Goal: Task Accomplishment & Management: Use online tool/utility

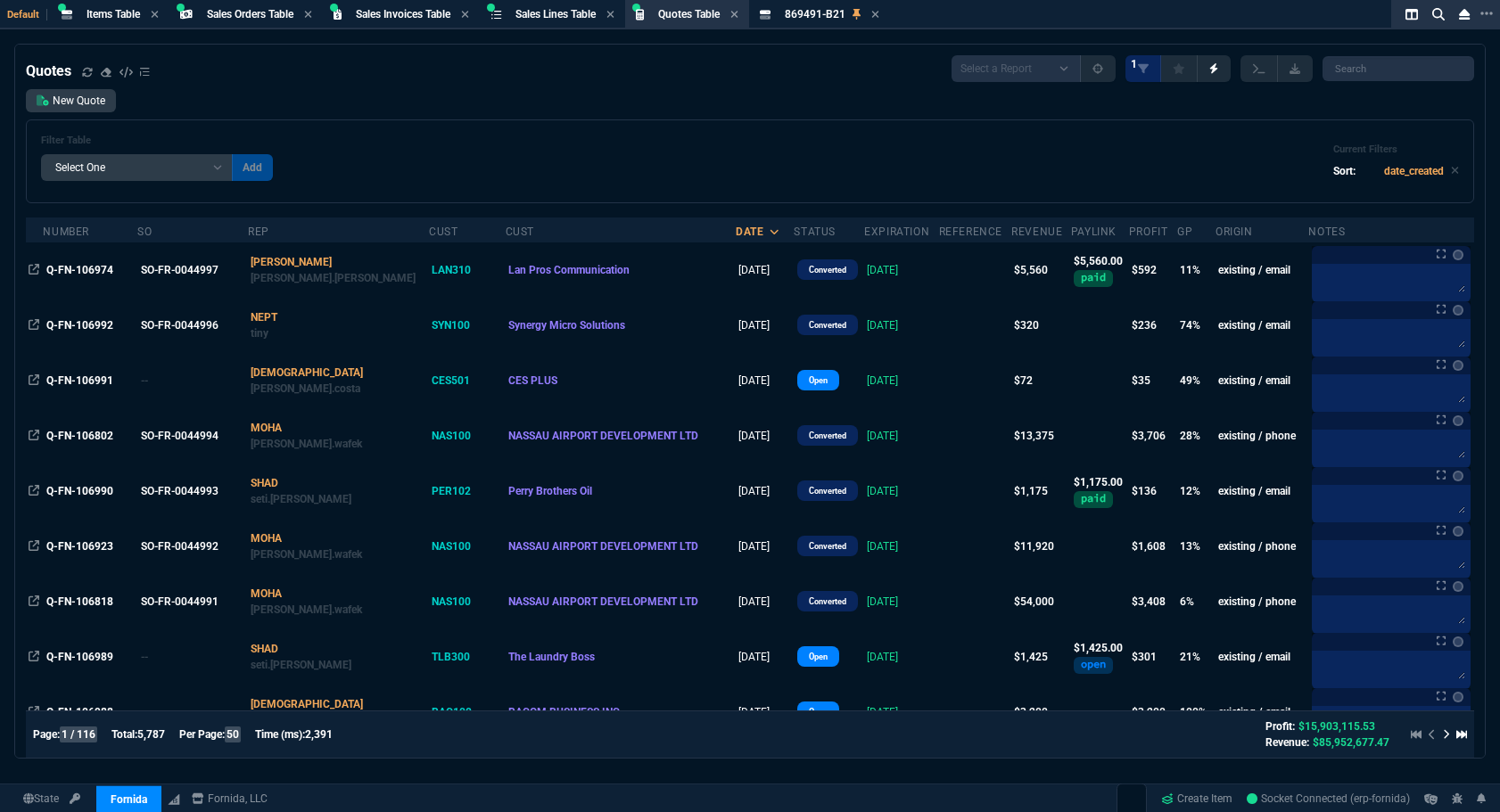
select select "4: SHAD"
select select
click at [720, 16] on span "Quotes Table" at bounding box center [689, 14] width 61 height 13
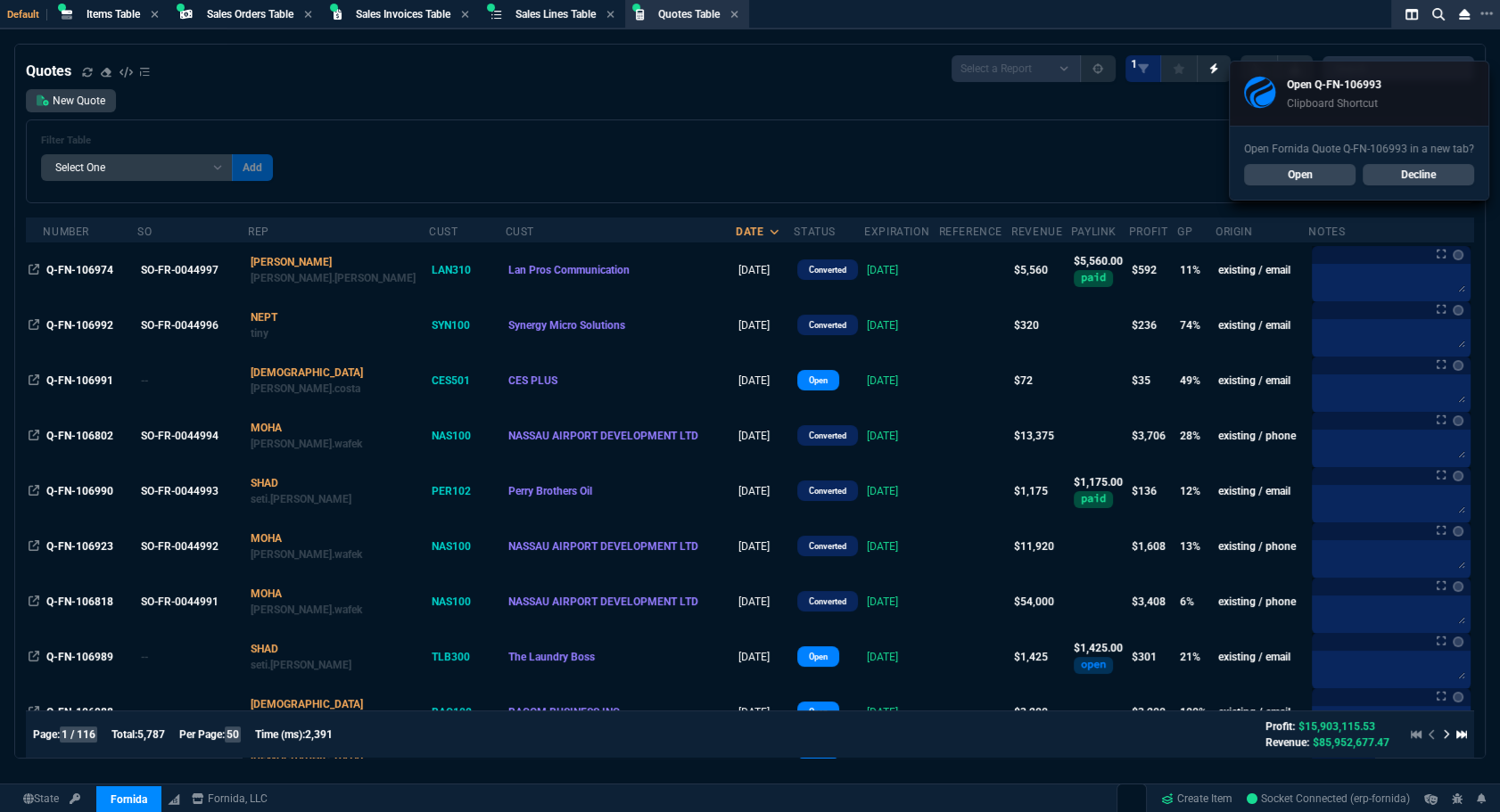
click at [1271, 175] on link "Open" at bounding box center [1300, 174] width 111 height 21
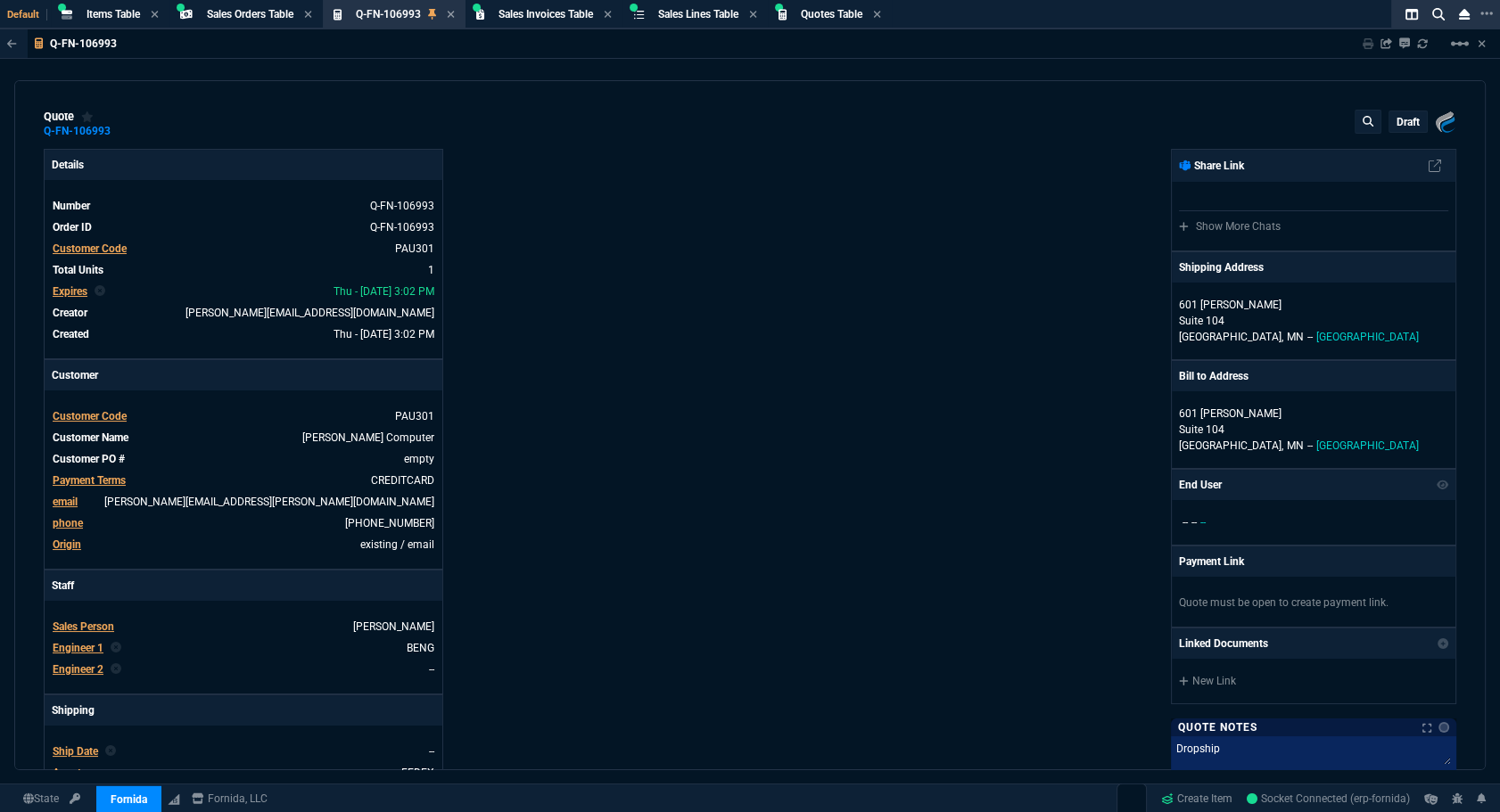
type input "18"
type input "8"
type input "55"
type input "20"
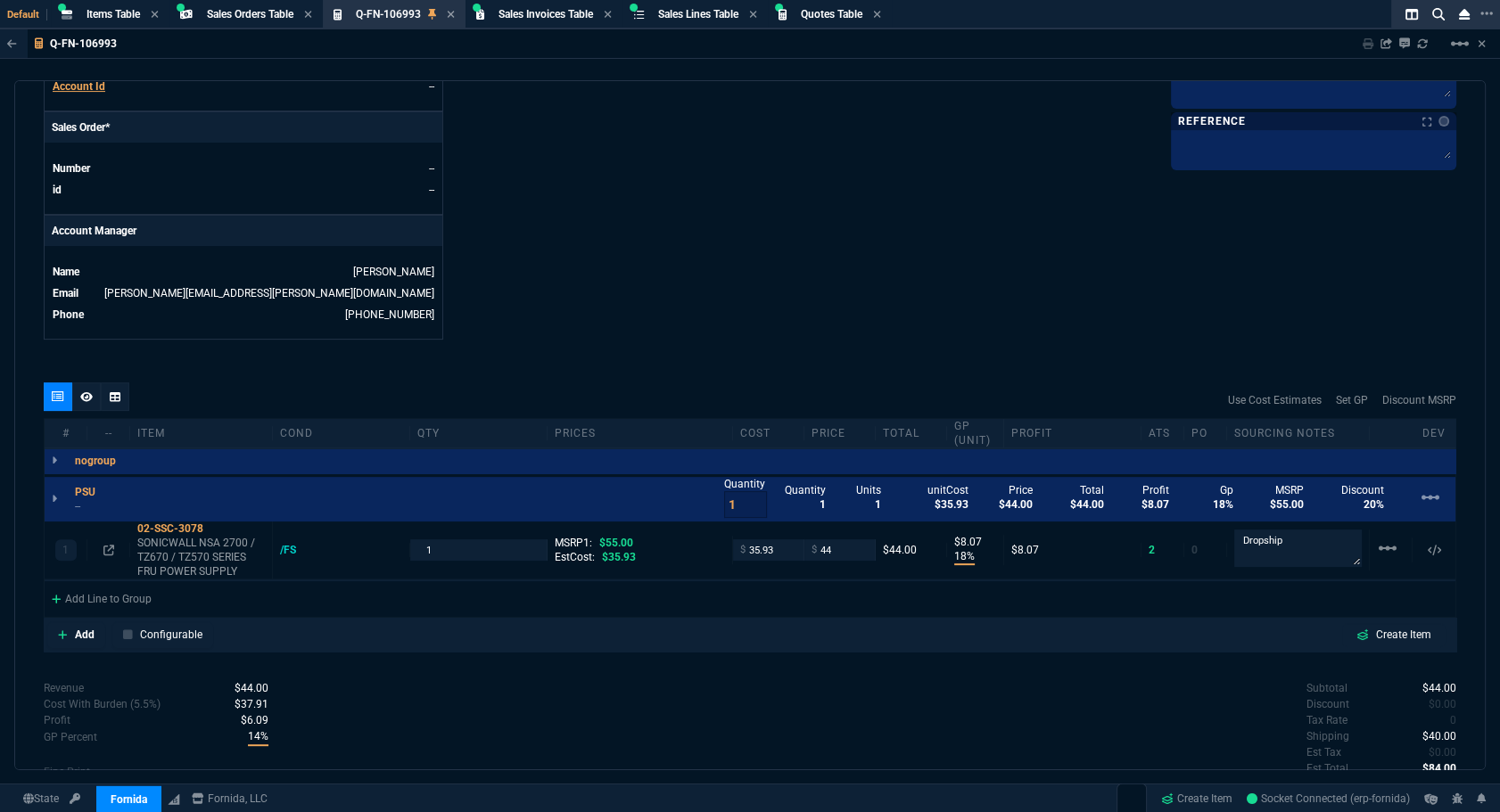
scroll to position [856, 0]
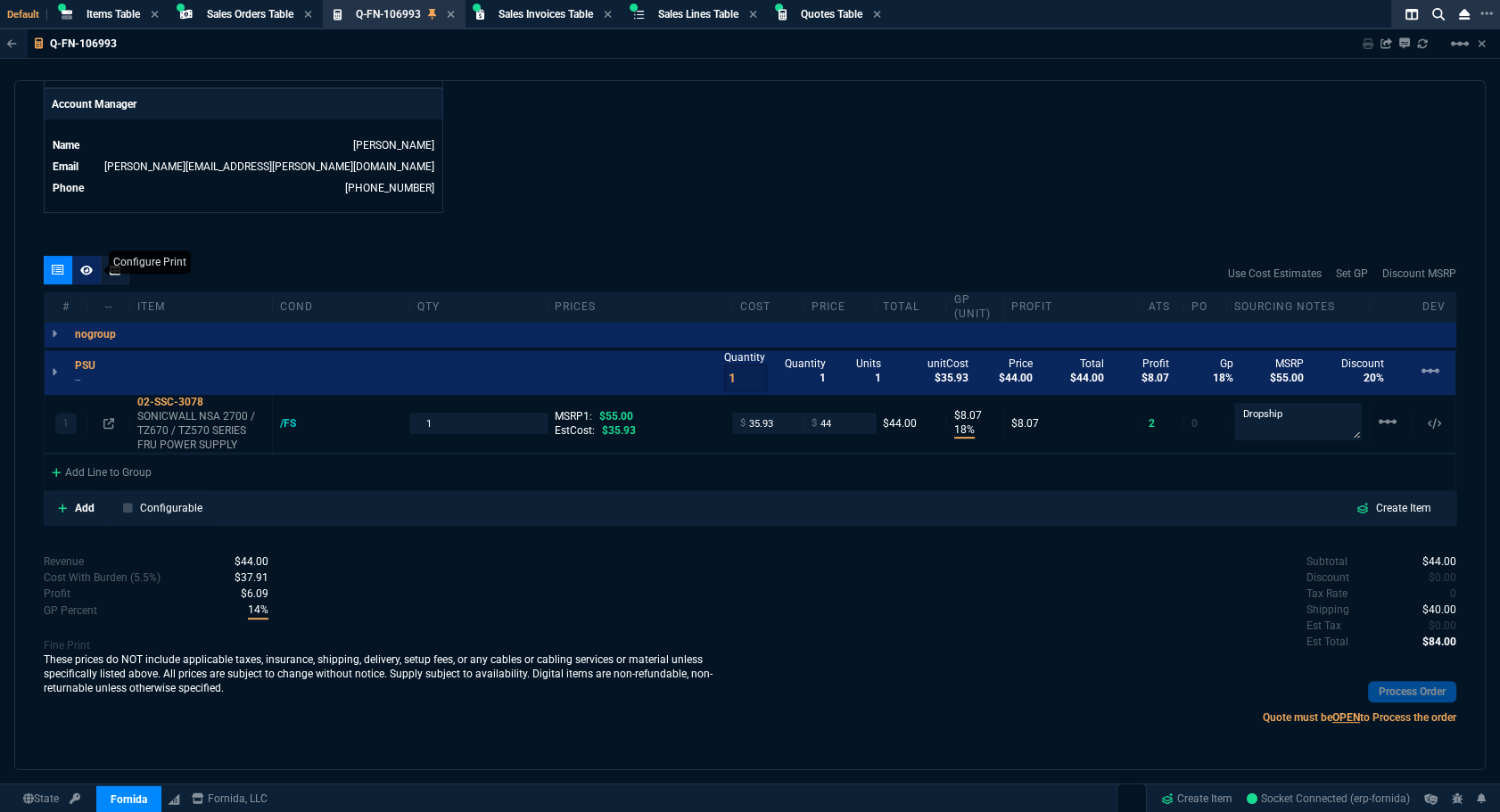
click at [86, 277] on nx-icon at bounding box center [86, 270] width 13 height 15
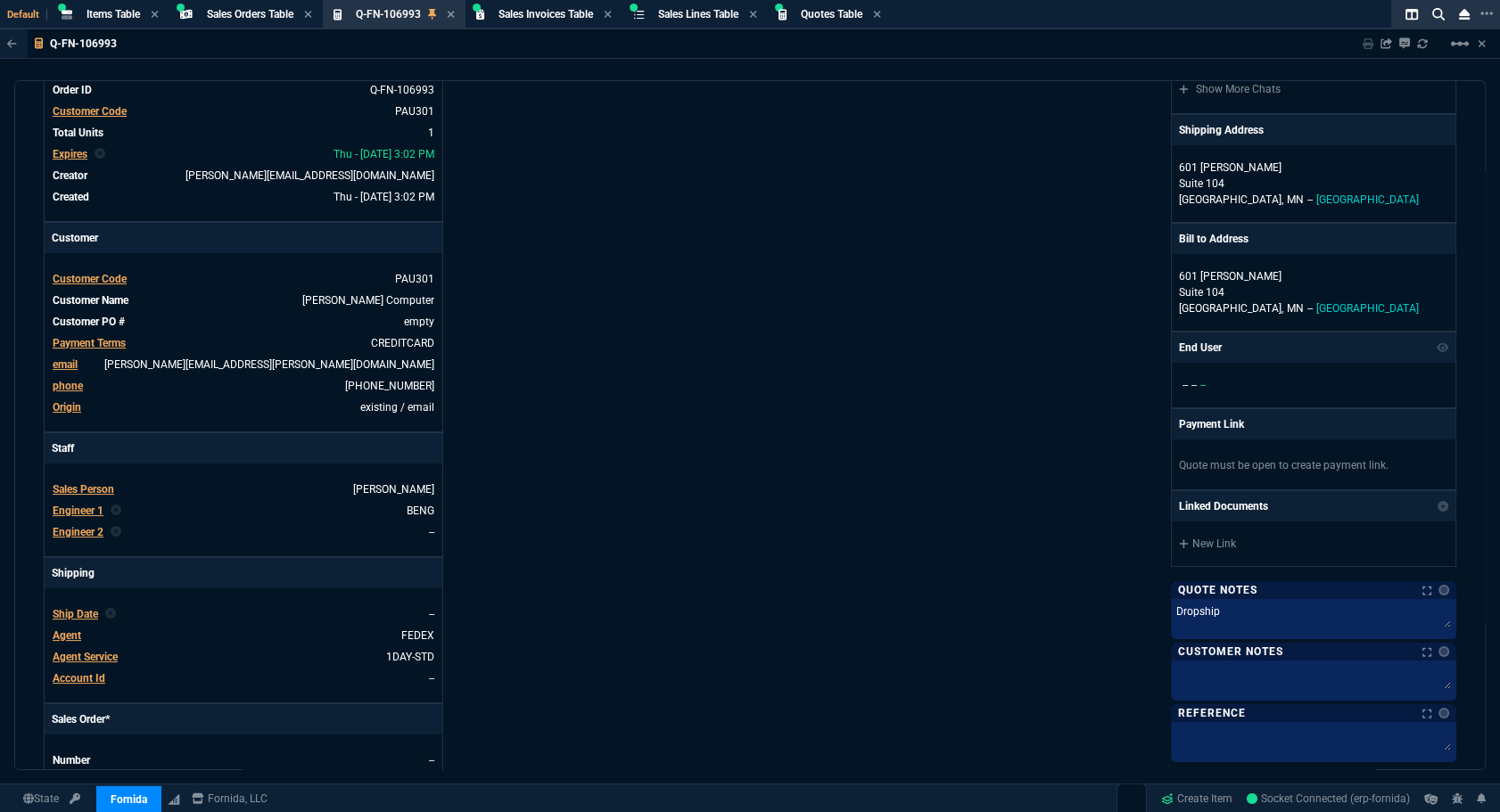
scroll to position [0, 0]
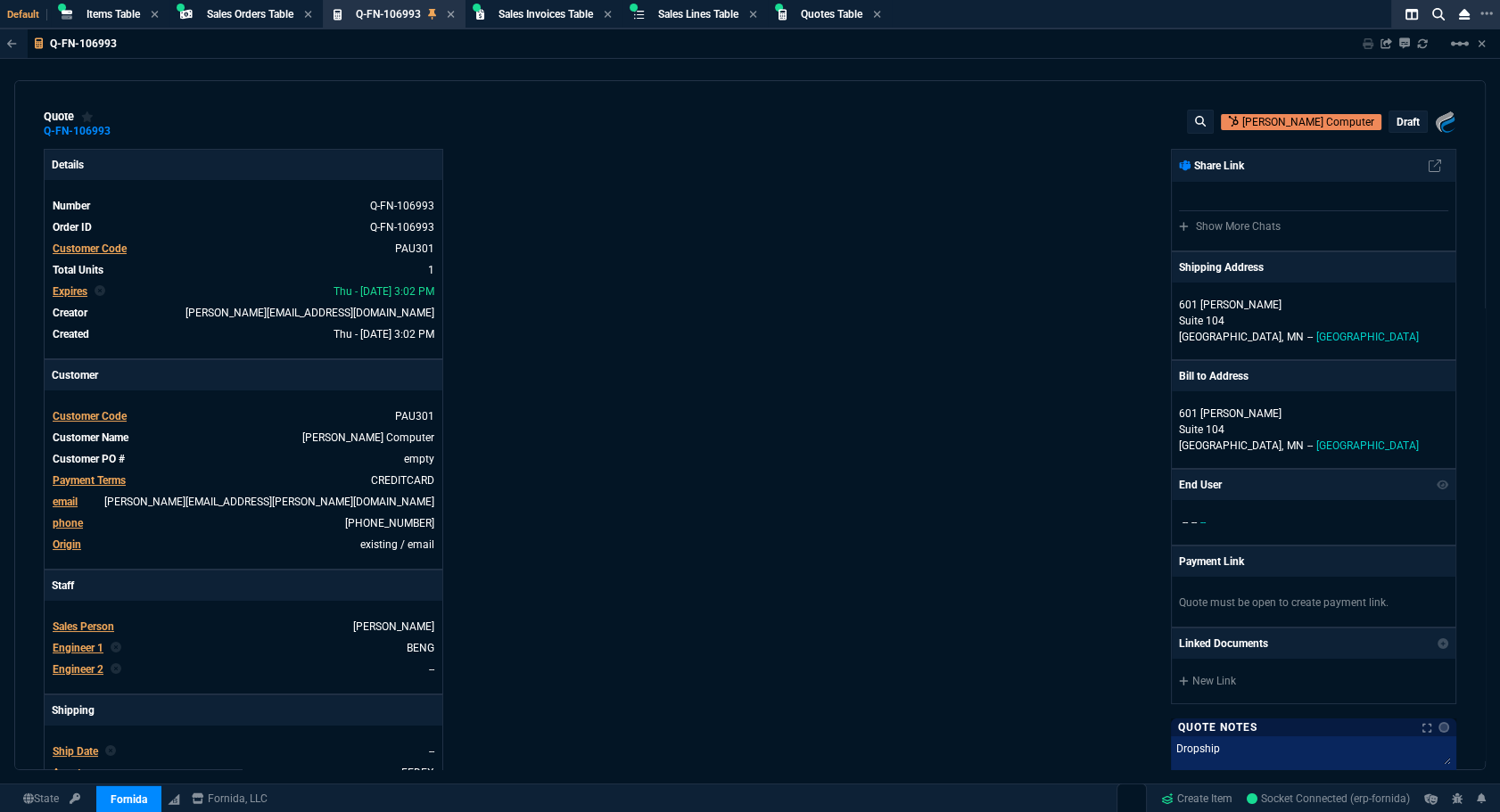
click at [1397, 124] on p "draft" at bounding box center [1408, 122] width 23 height 15
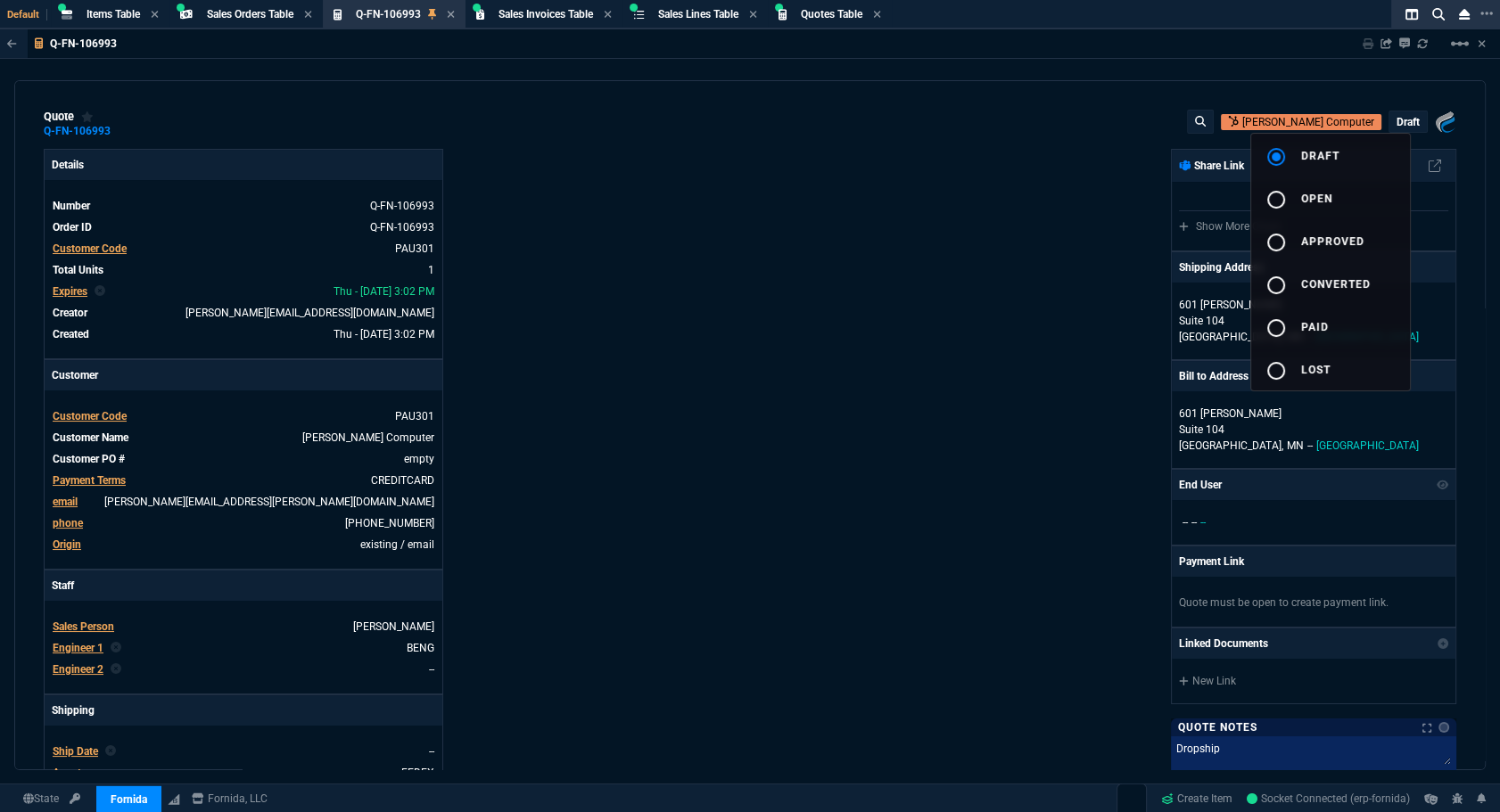
click at [1347, 196] on button "radio_button_unchecked open" at bounding box center [1330, 198] width 159 height 43
click at [1035, 246] on div at bounding box center [750, 406] width 1500 height 812
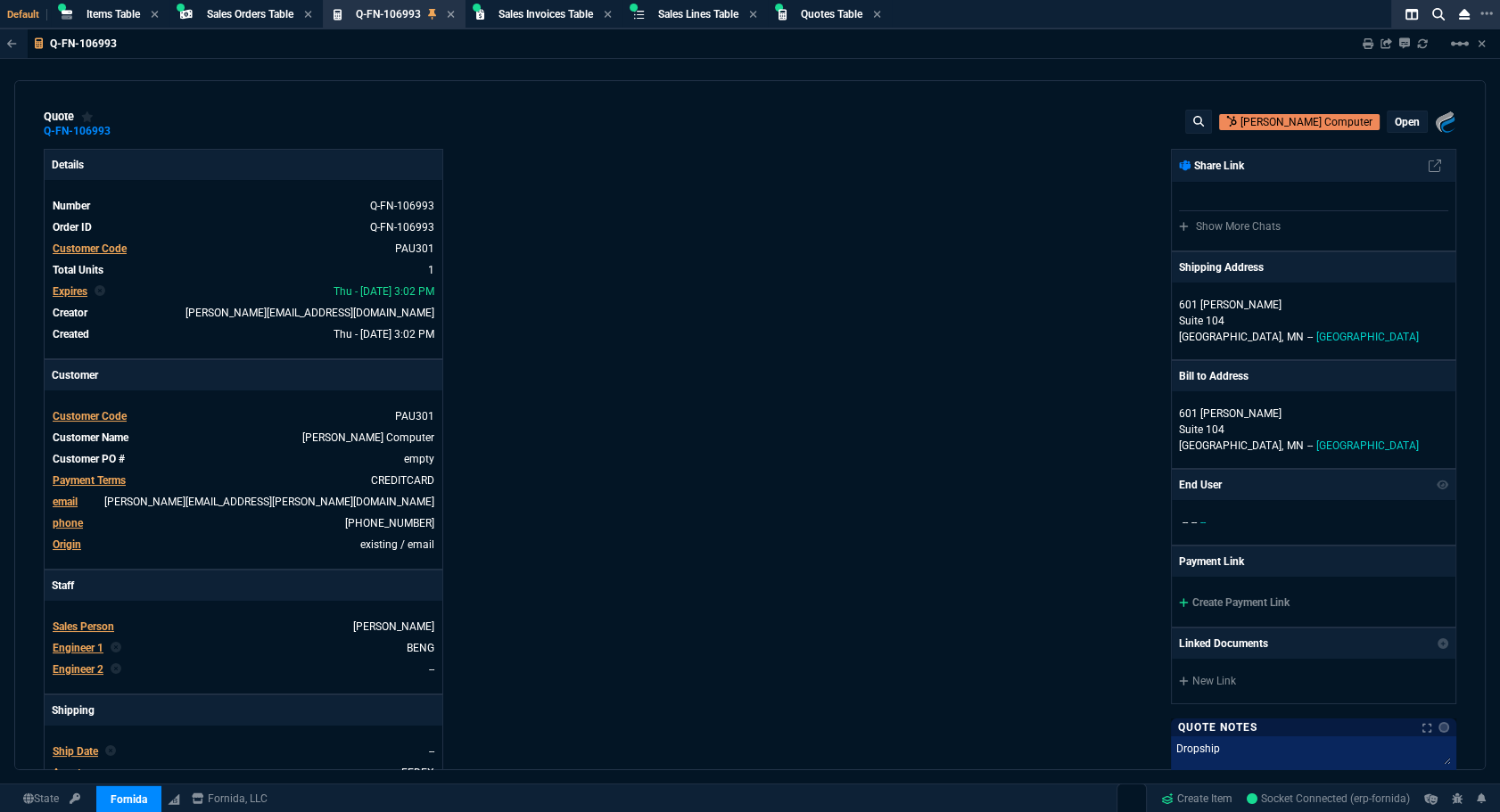
type input "18"
type input "8"
type input "20"
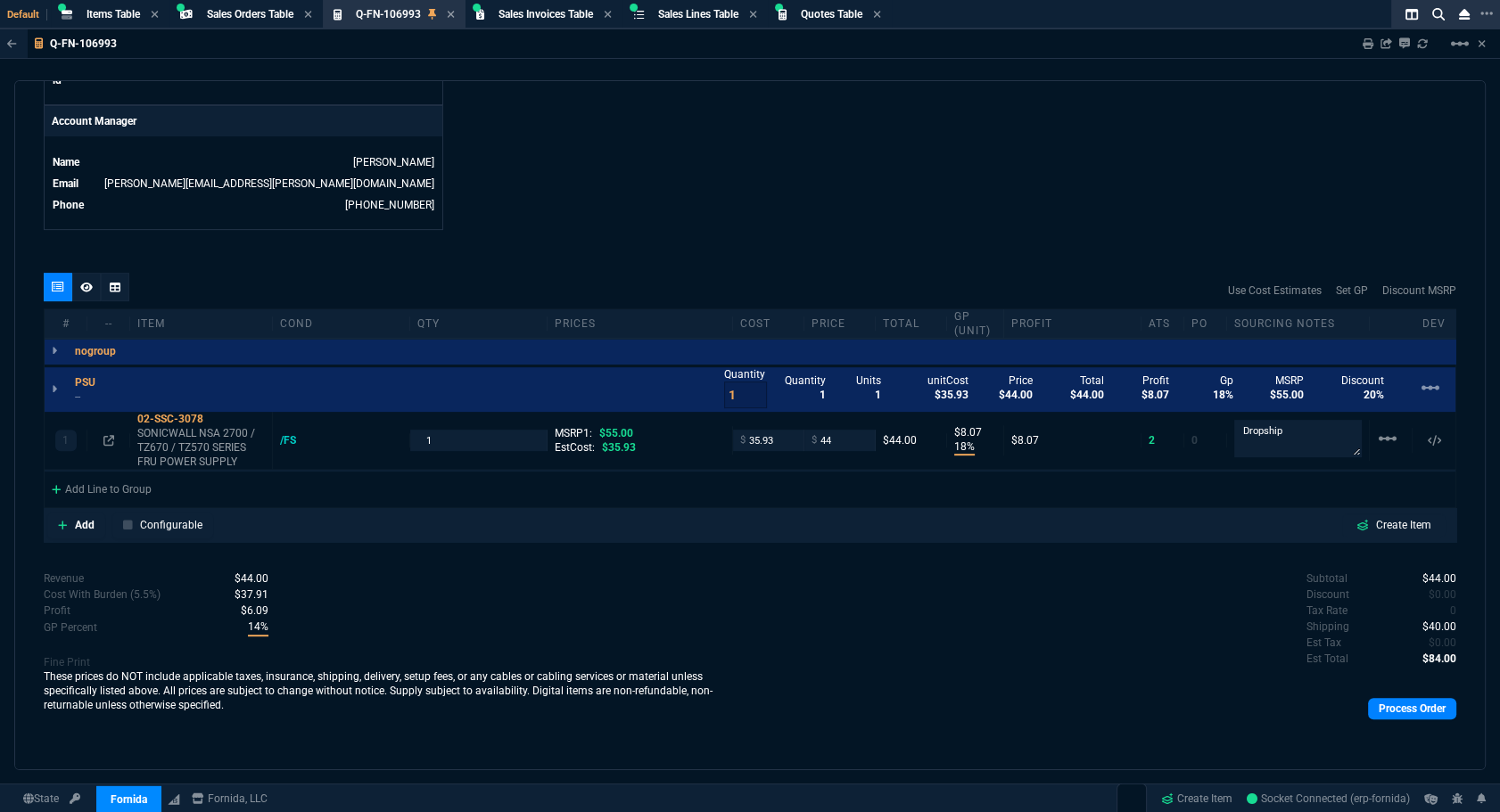
scroll to position [434, 0]
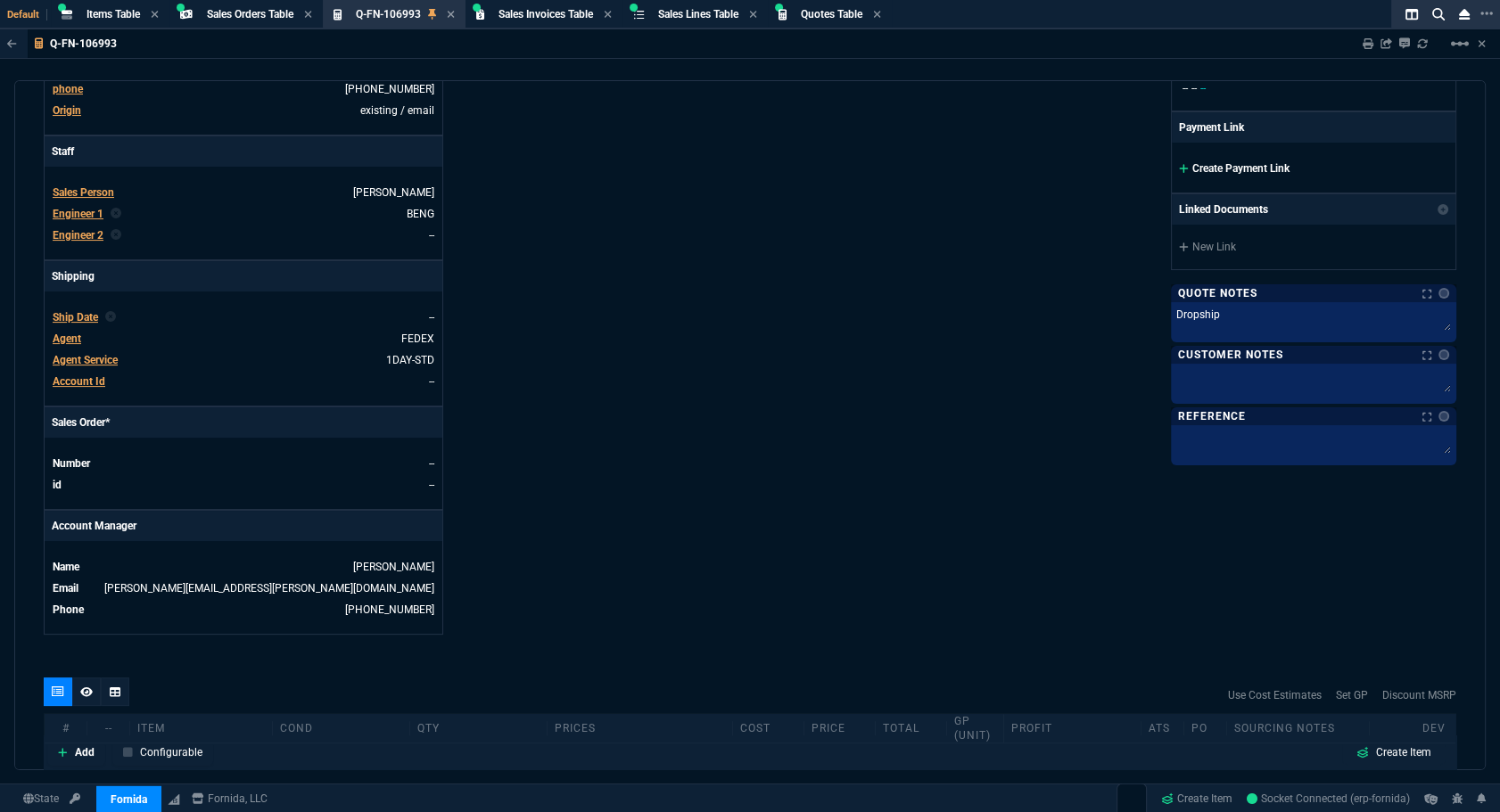
click at [1262, 170] on link "Create Payment Link" at bounding box center [1234, 168] width 110 height 13
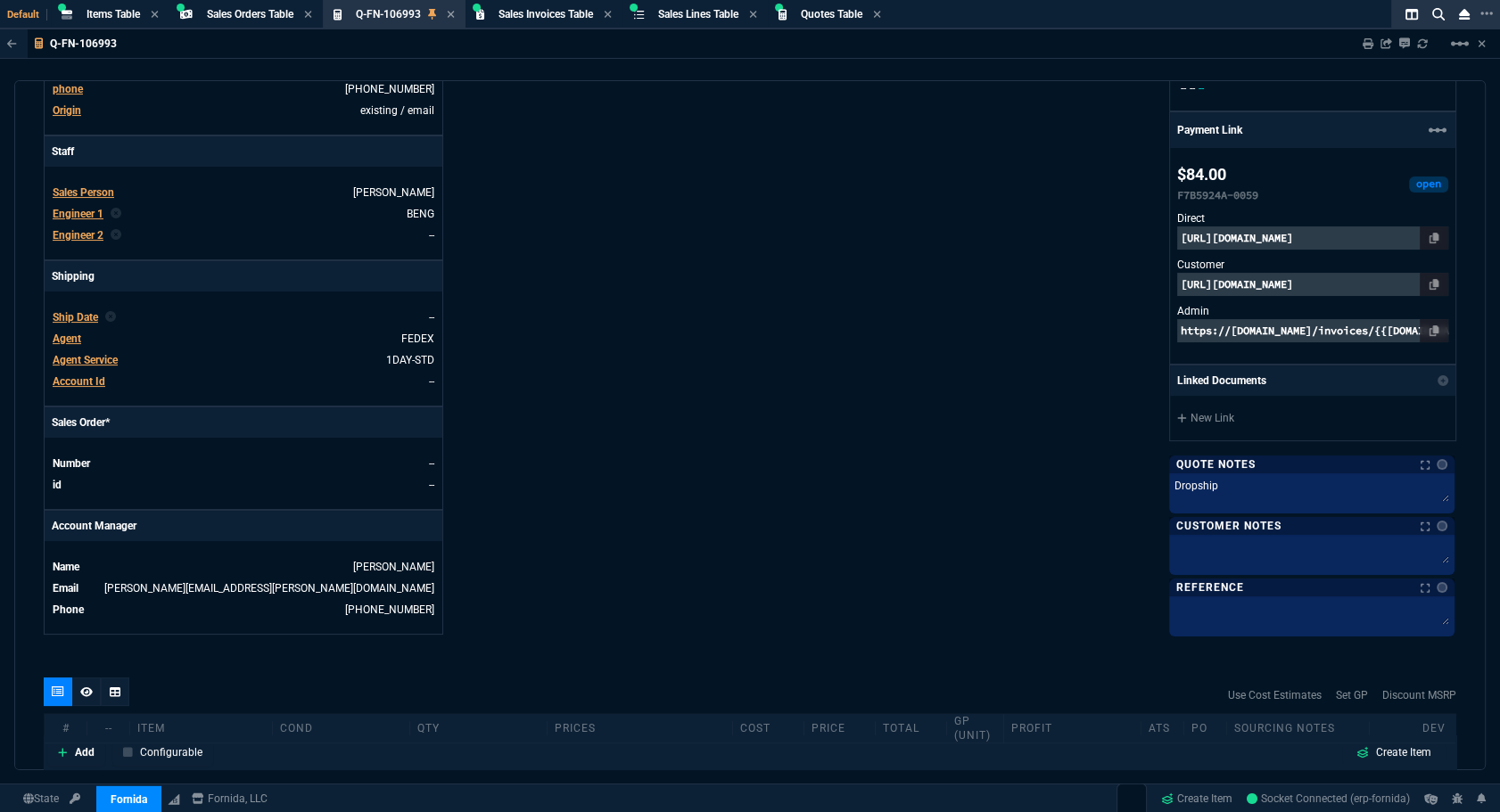
scroll to position [516, 0]
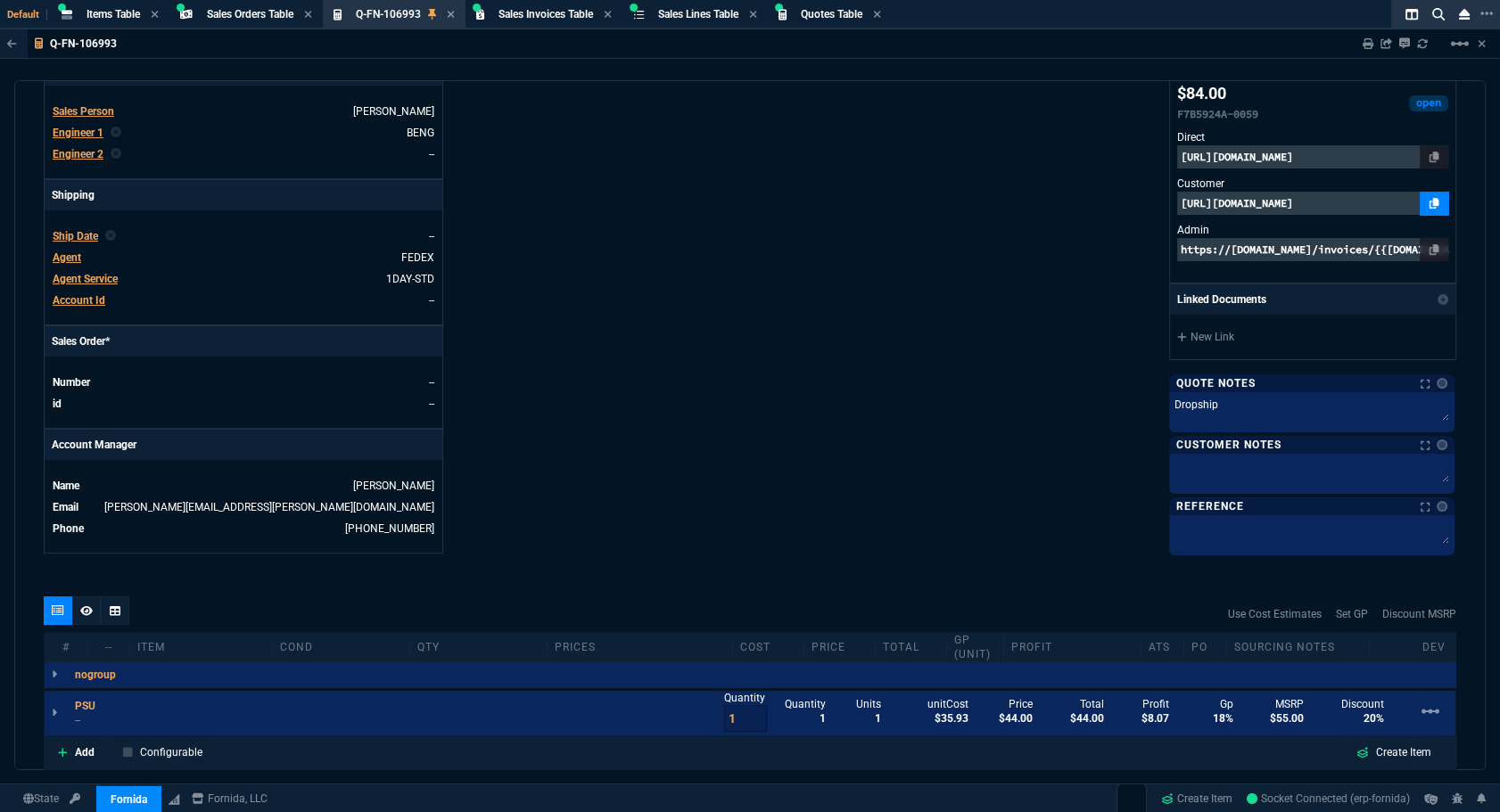
click at [1430, 207] on icon at bounding box center [1435, 203] width 10 height 11
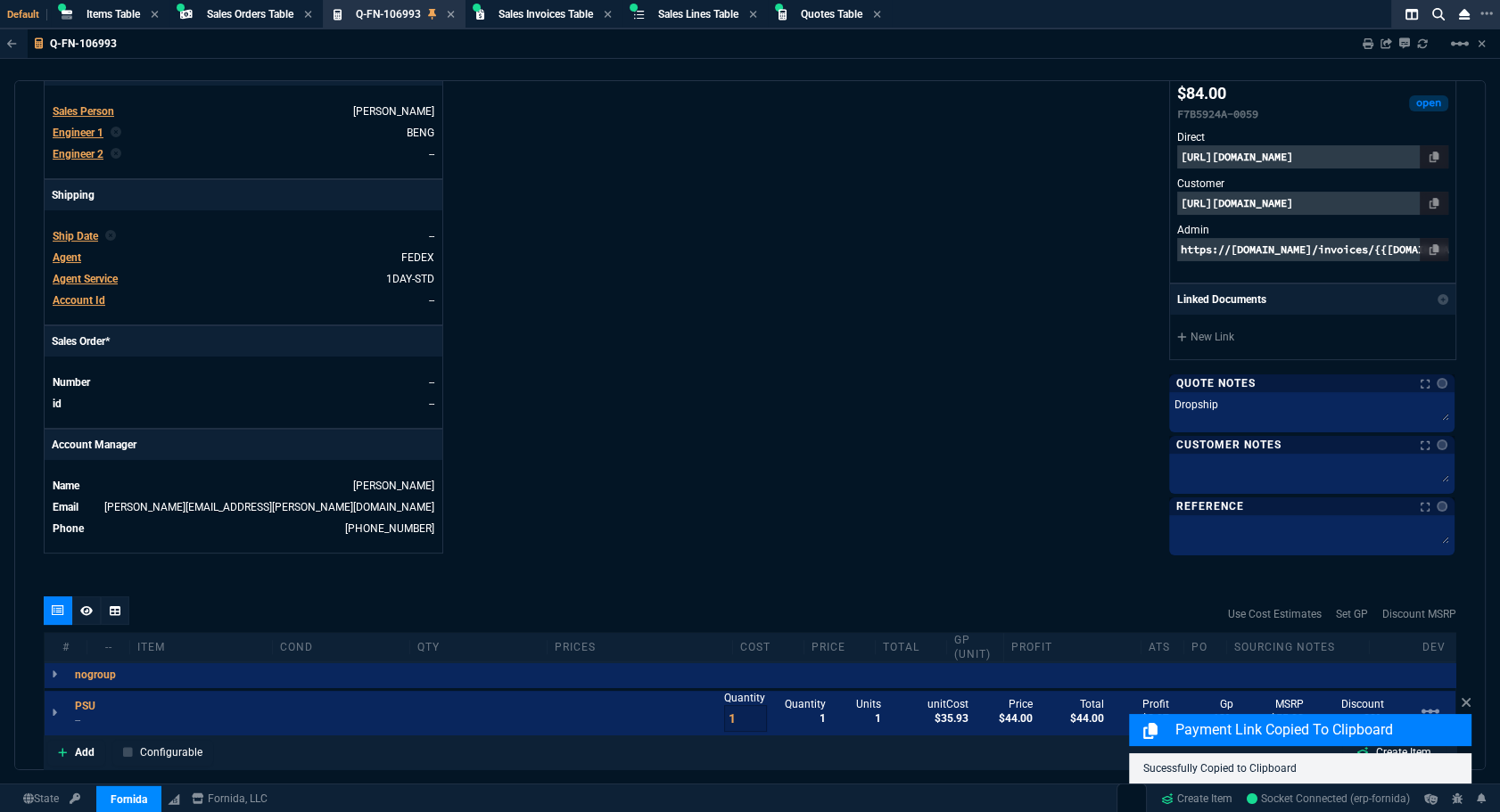
click at [1354, 37] on div "Sharing Q-FN-106993 Link Dev Link Share on Teams linear_scale" at bounding box center [1414, 43] width 145 height 28
click at [1360, 42] on div "Sharing Q-FN-106993 Link Dev Link Share on Teams linear_scale" at bounding box center [1414, 43] width 145 height 28
click at [1361, 44] on div "Sharing Q-FN-106993 Link Dev Link Share on Teams linear_scale" at bounding box center [1414, 43] width 145 height 28
click at [1365, 45] on icon at bounding box center [1368, 43] width 11 height 11
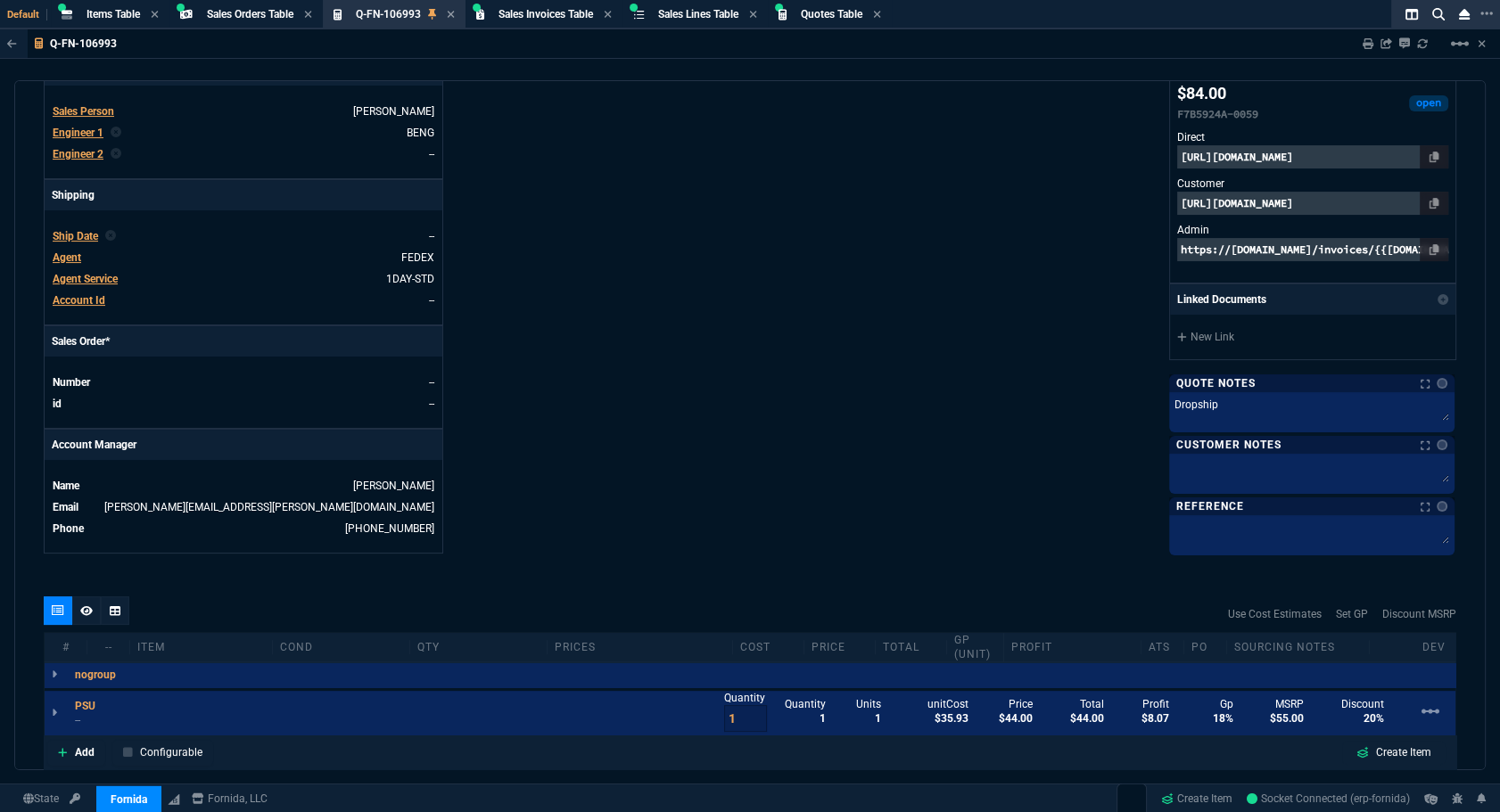
scroll to position [686, 0]
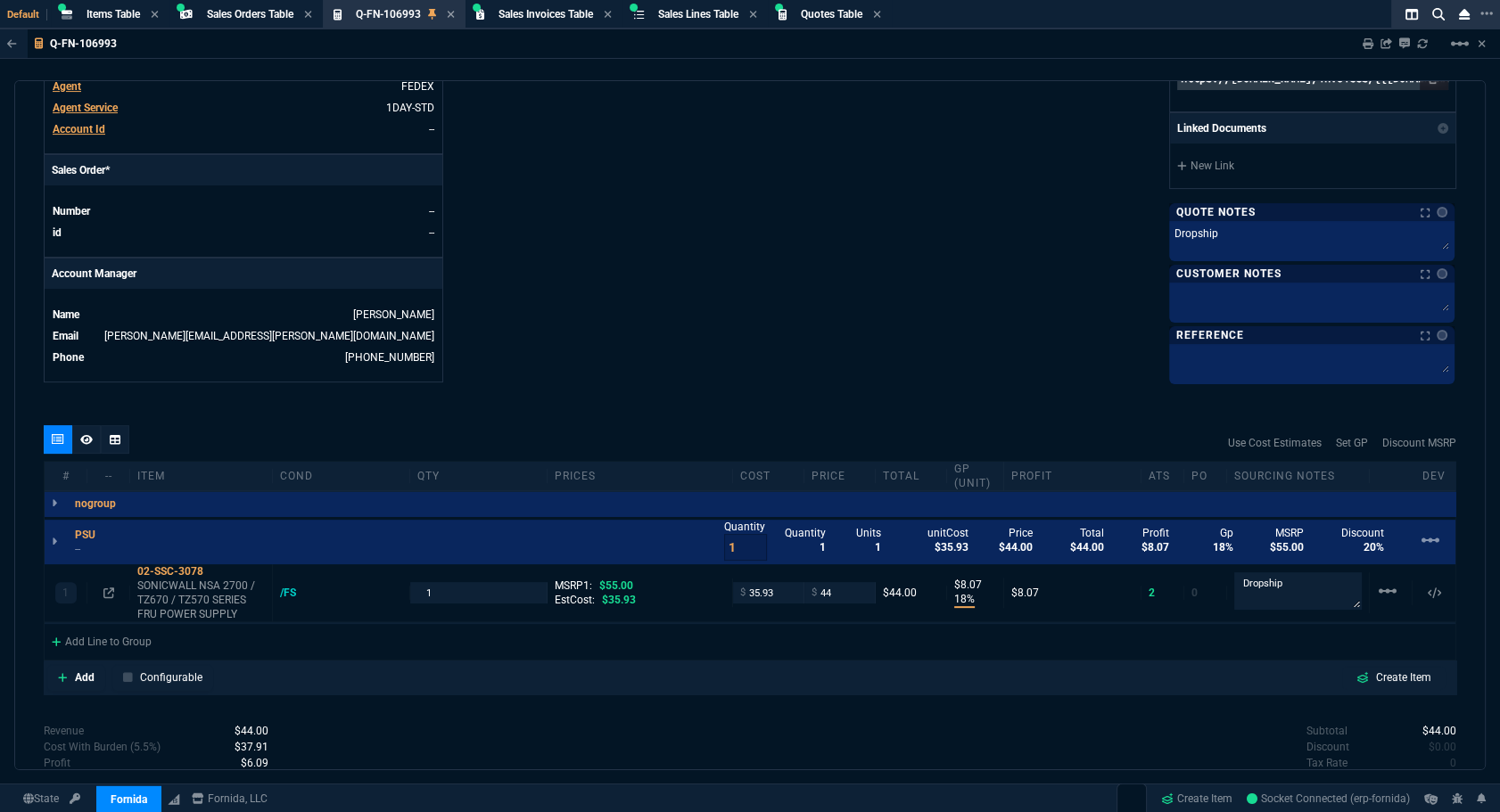
type input "18"
type input "8"
type input "20"
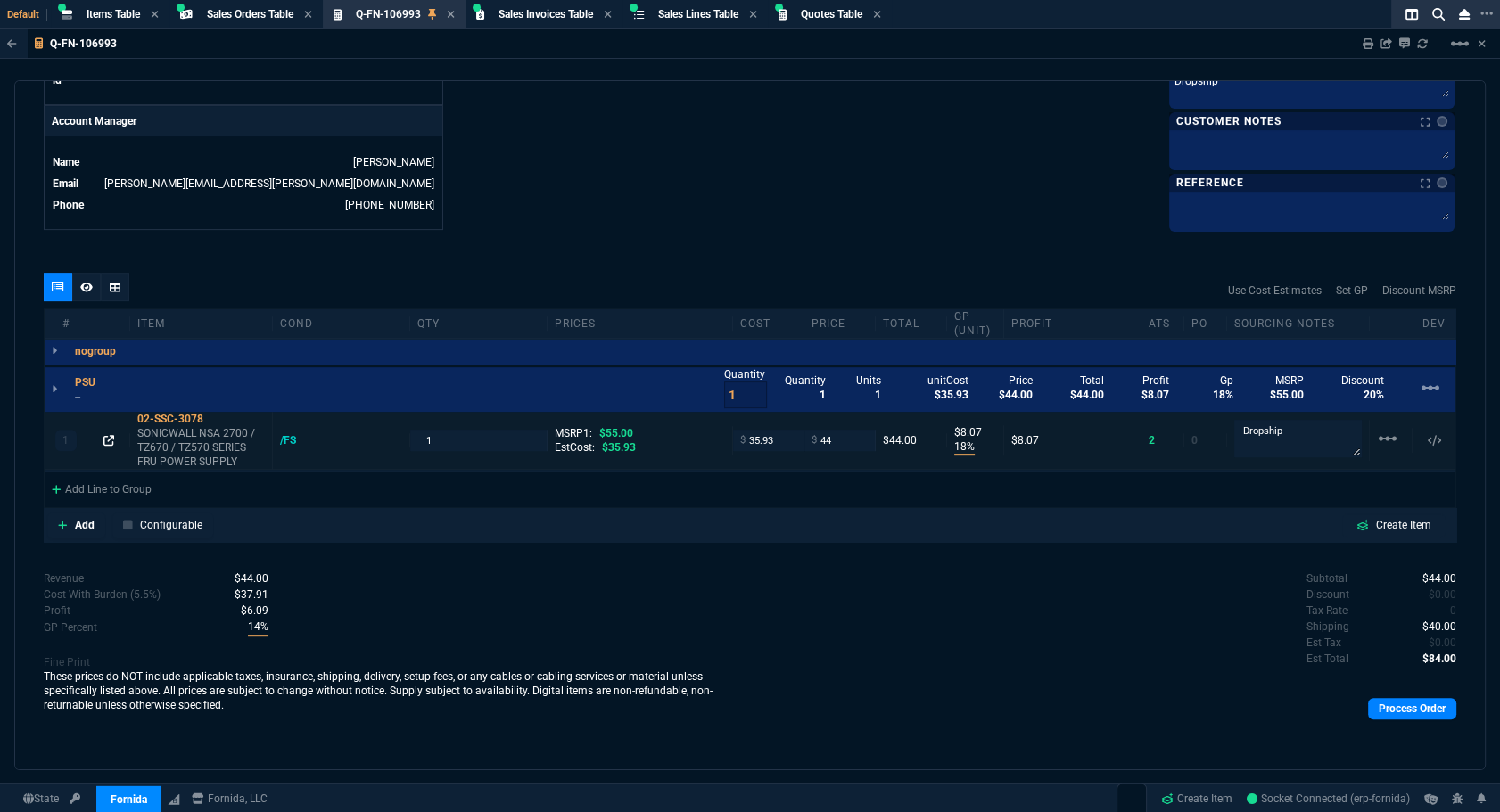
click at [105, 440] on icon at bounding box center [108, 440] width 11 height 11
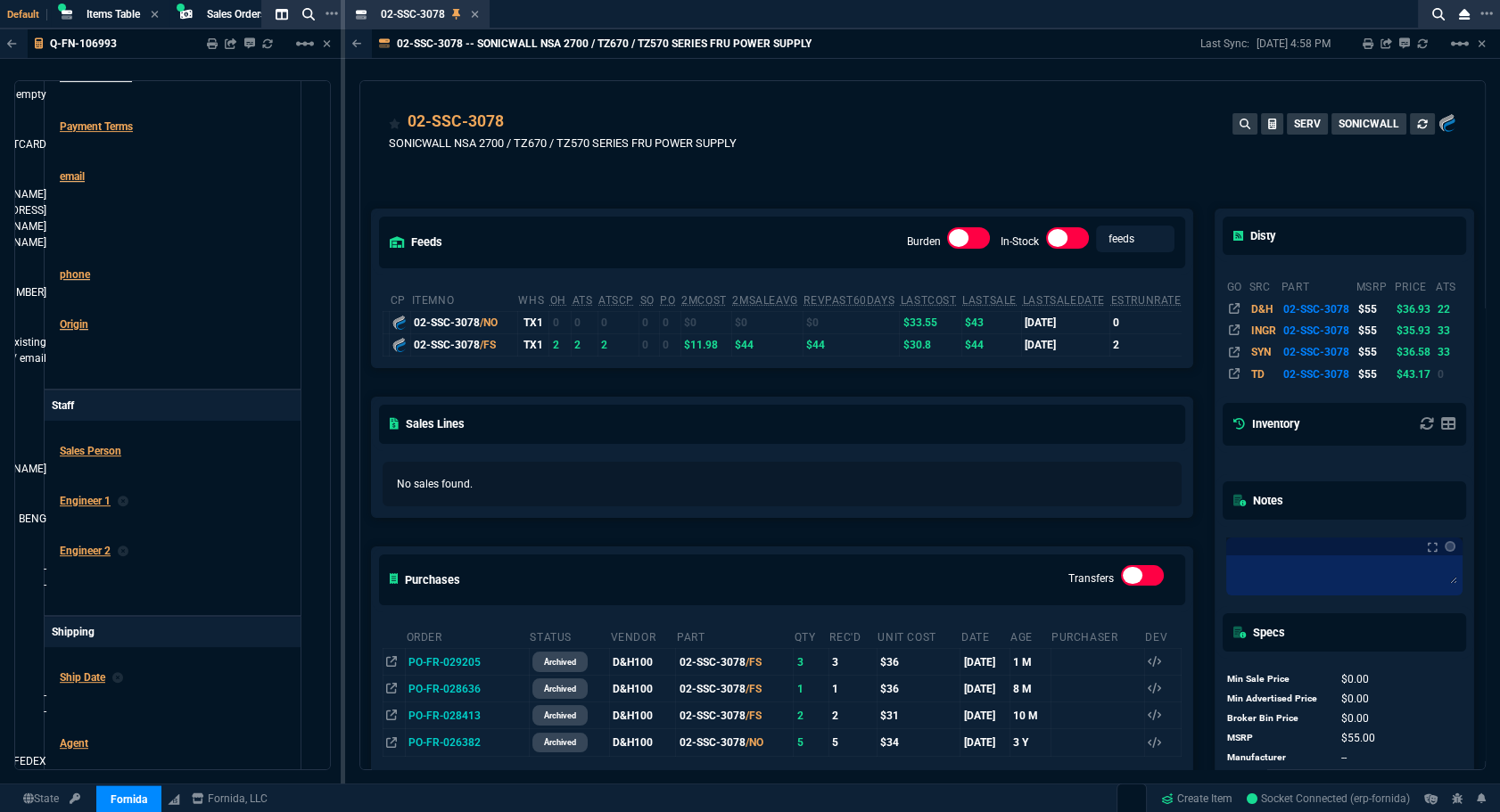
scroll to position [162, 0]
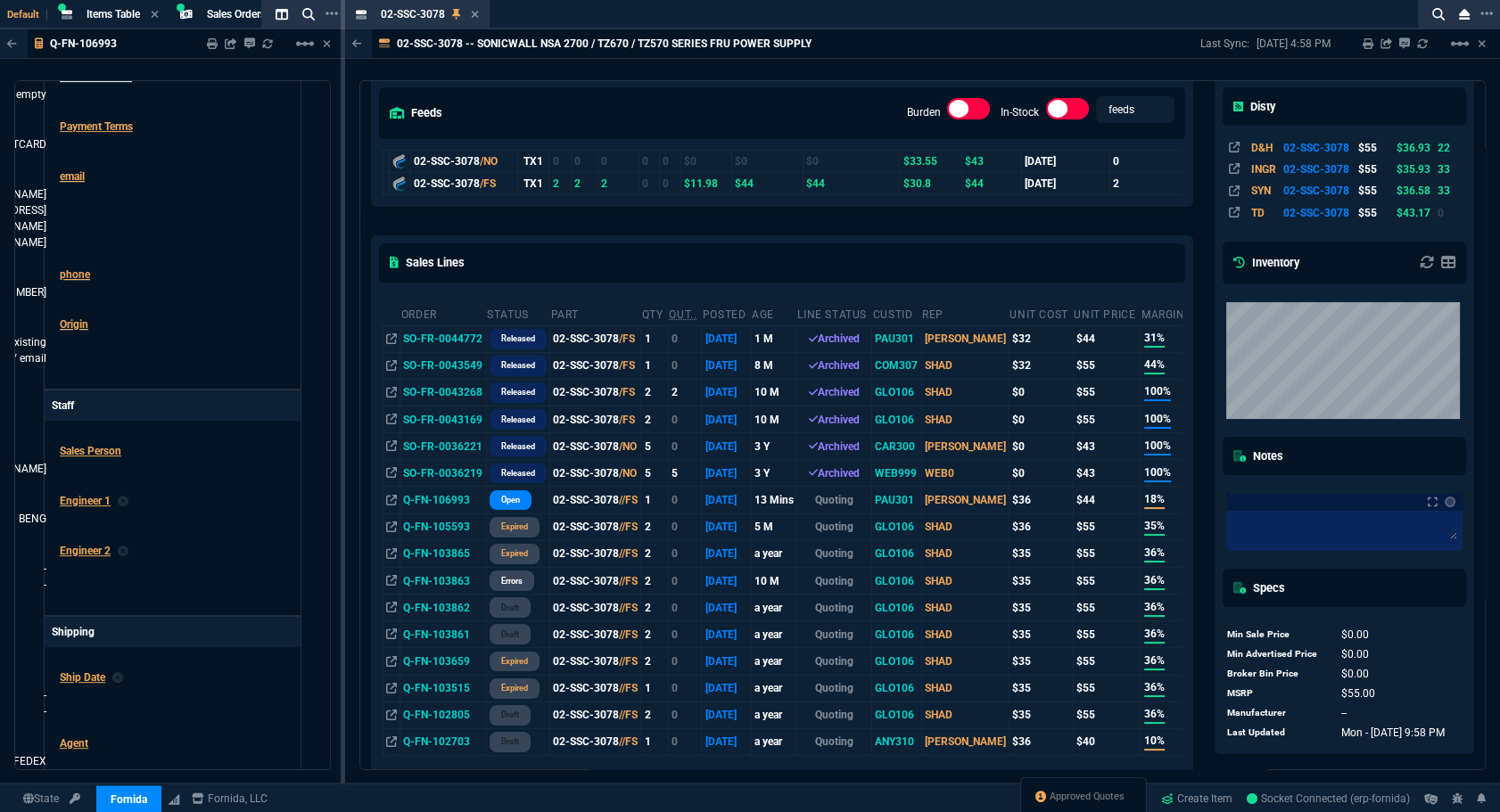
click at [473, 14] on icon at bounding box center [475, 14] width 8 height 11
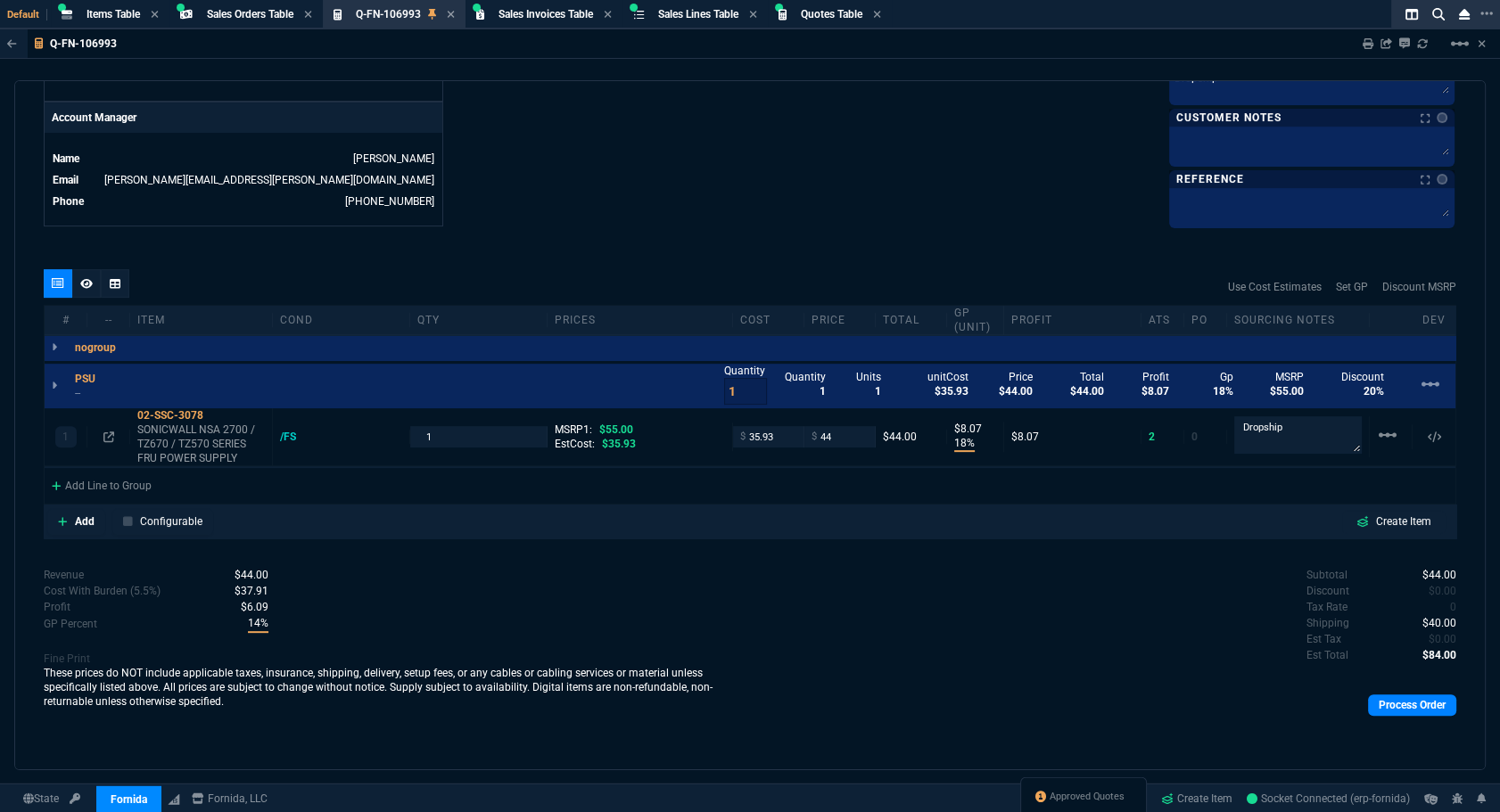
scroll to position [838, 0]
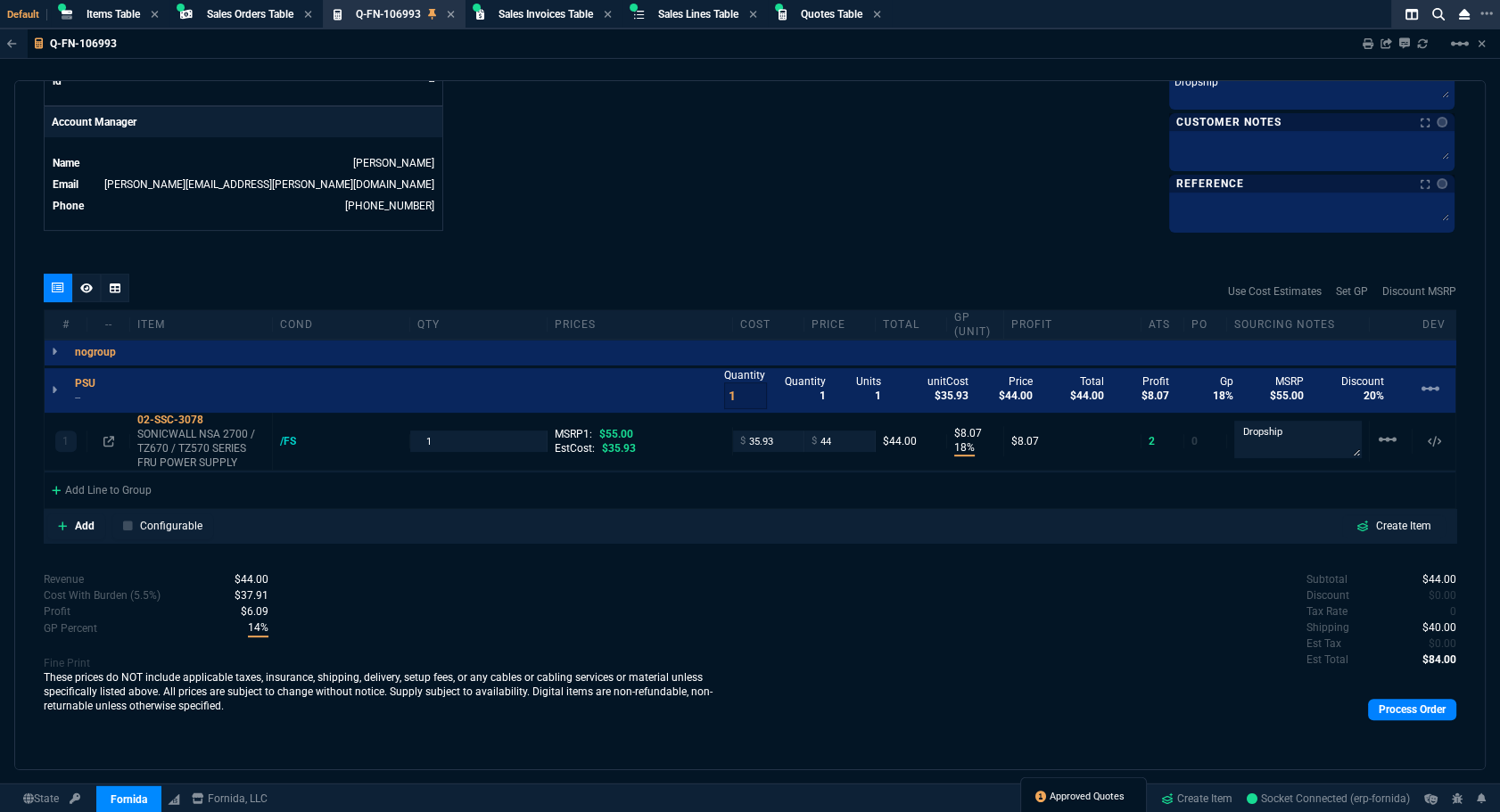
click at [1070, 795] on span "Approved Quotes" at bounding box center [1087, 796] width 75 height 15
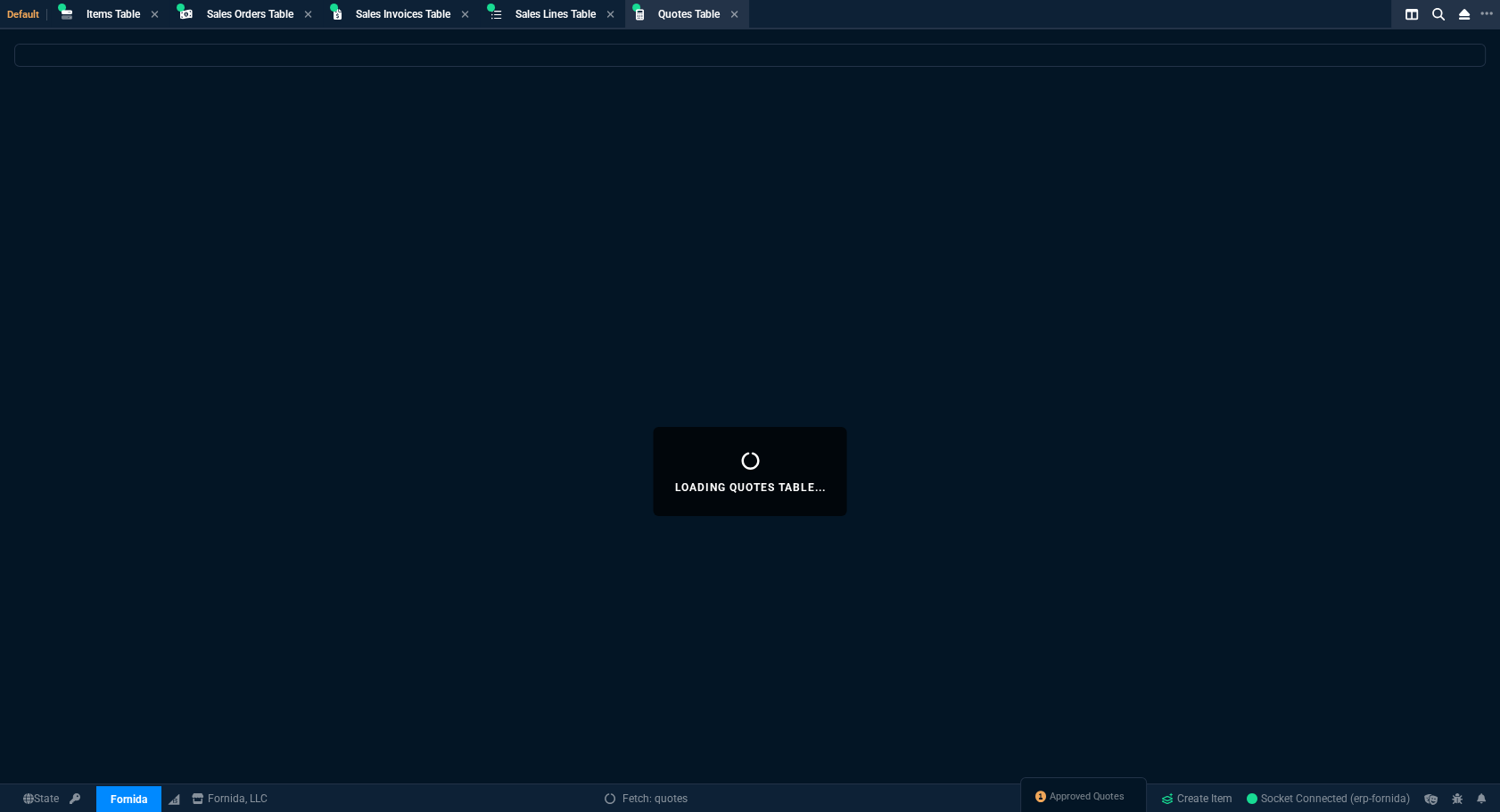
select select
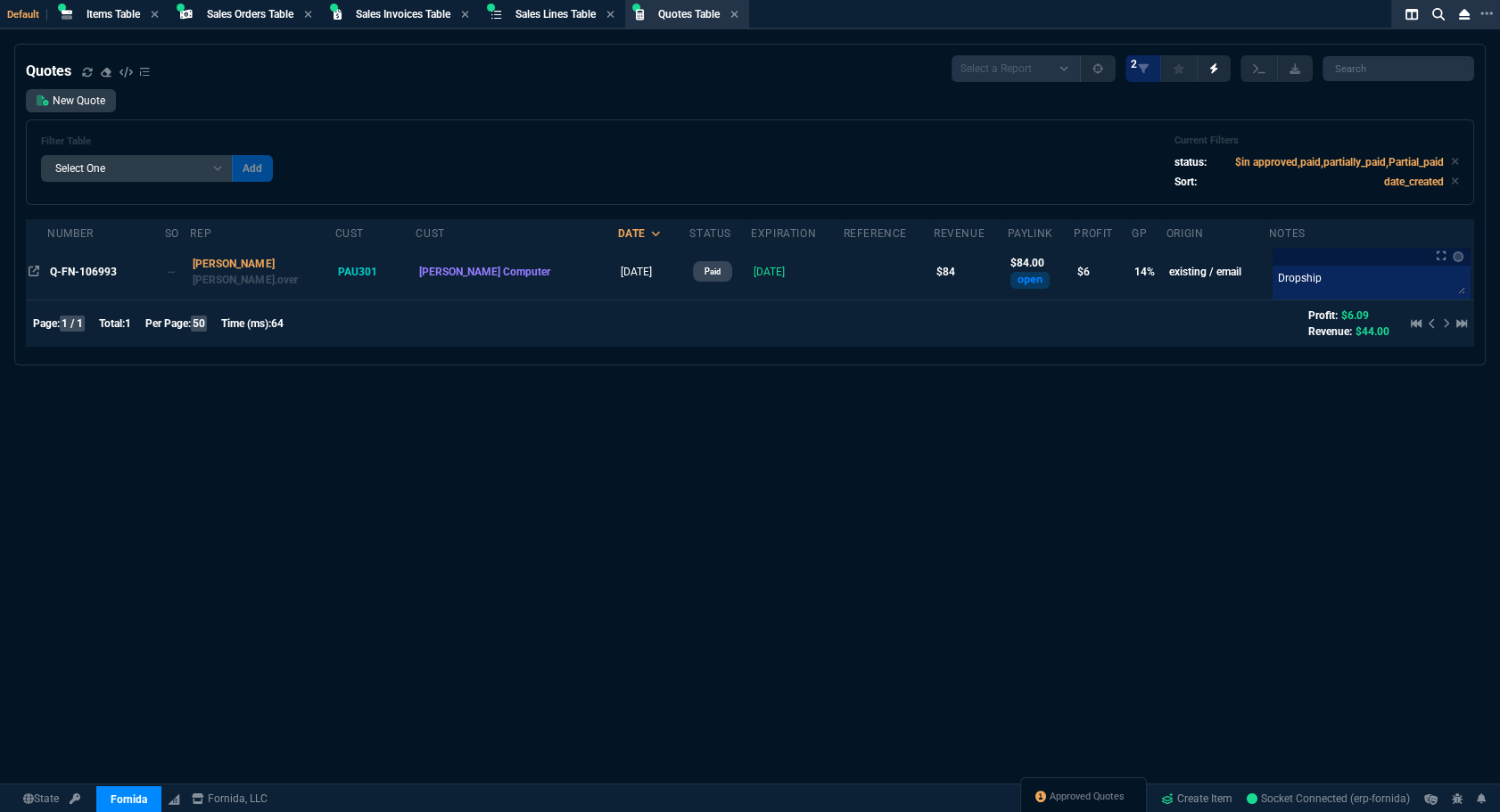
click at [71, 286] on td "Q-FN-106993" at bounding box center [105, 272] width 117 height 56
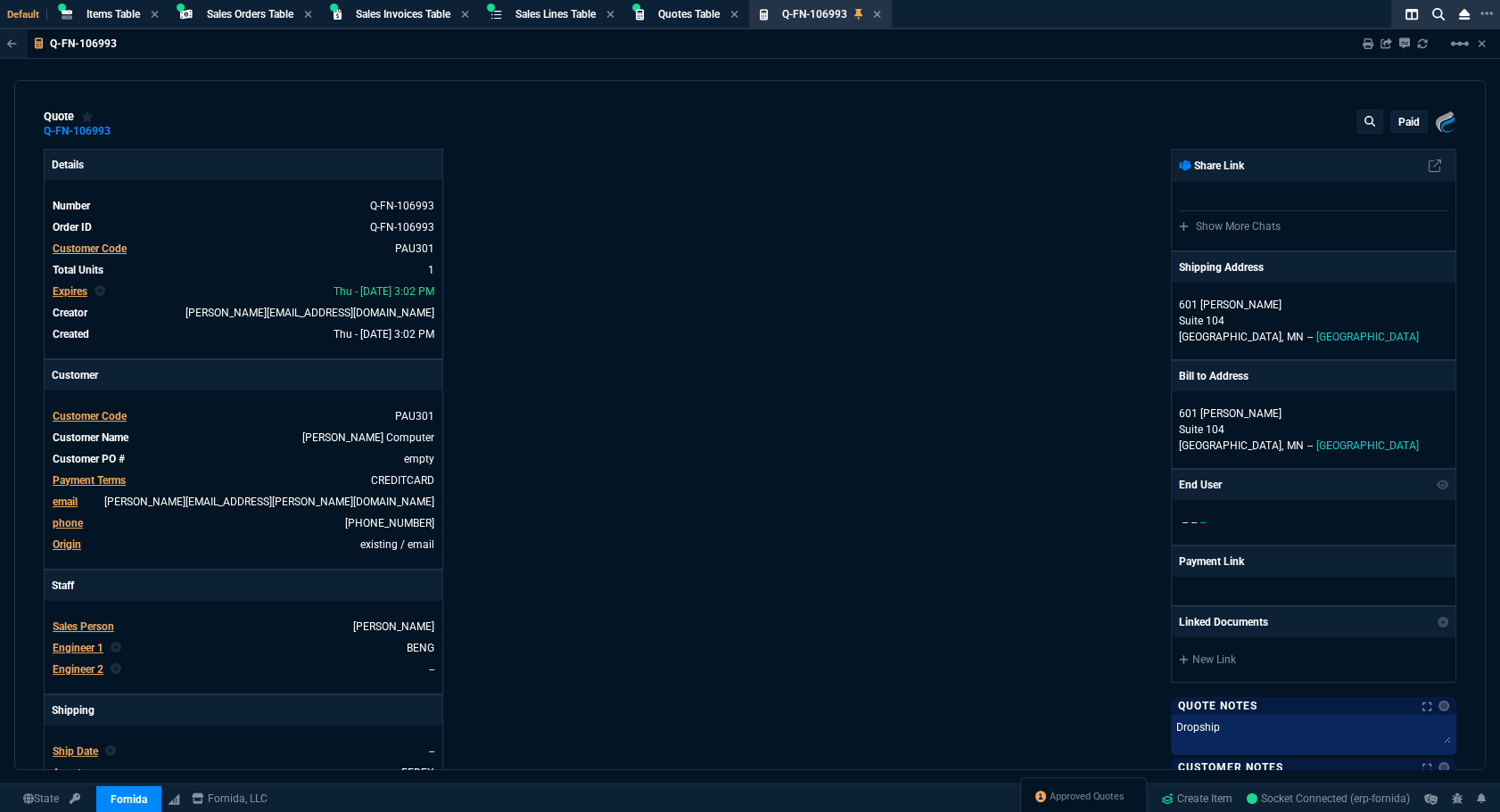
type input "18"
type input "8"
type input "55"
type input "20"
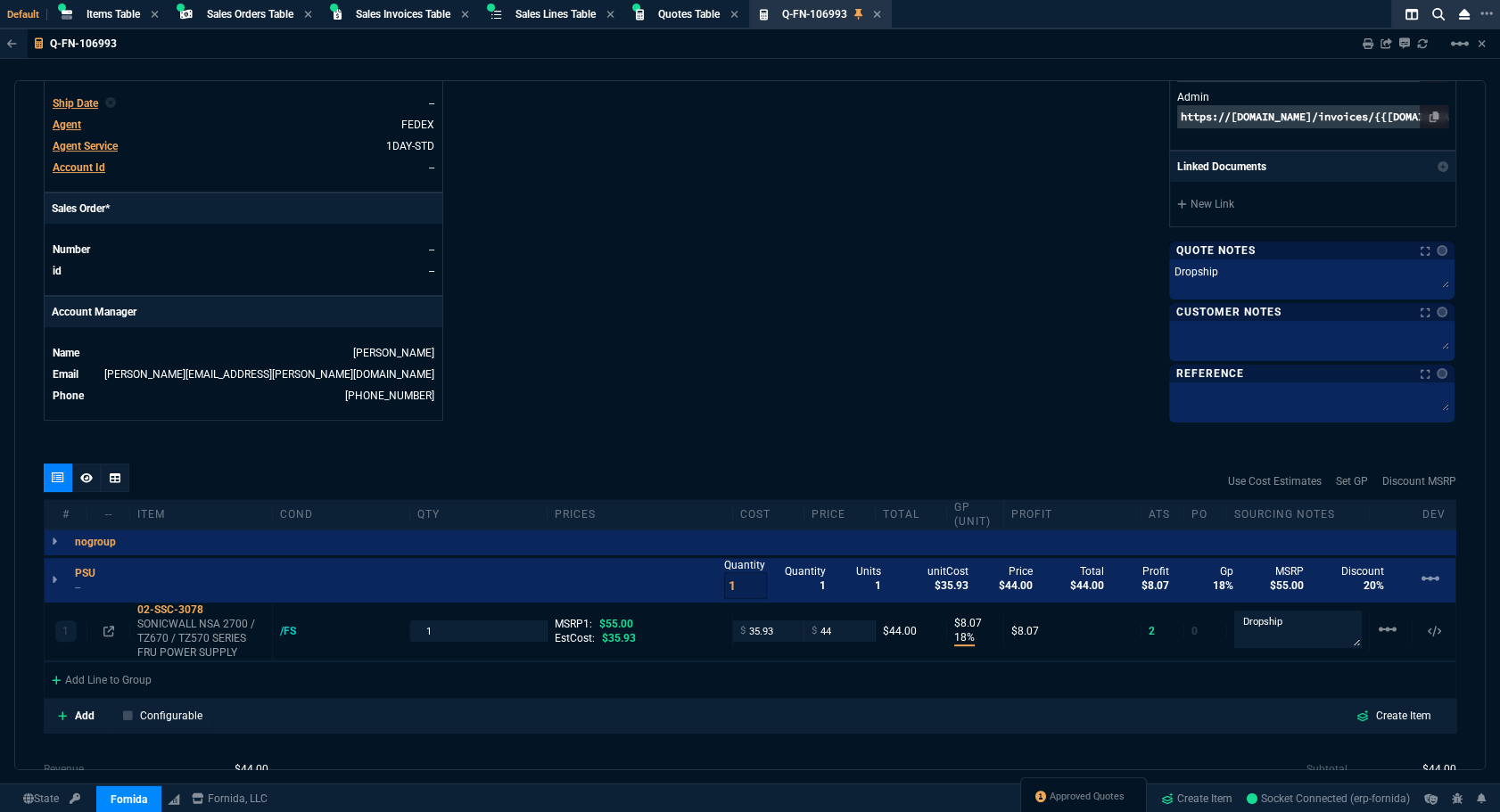
scroll to position [839, 0]
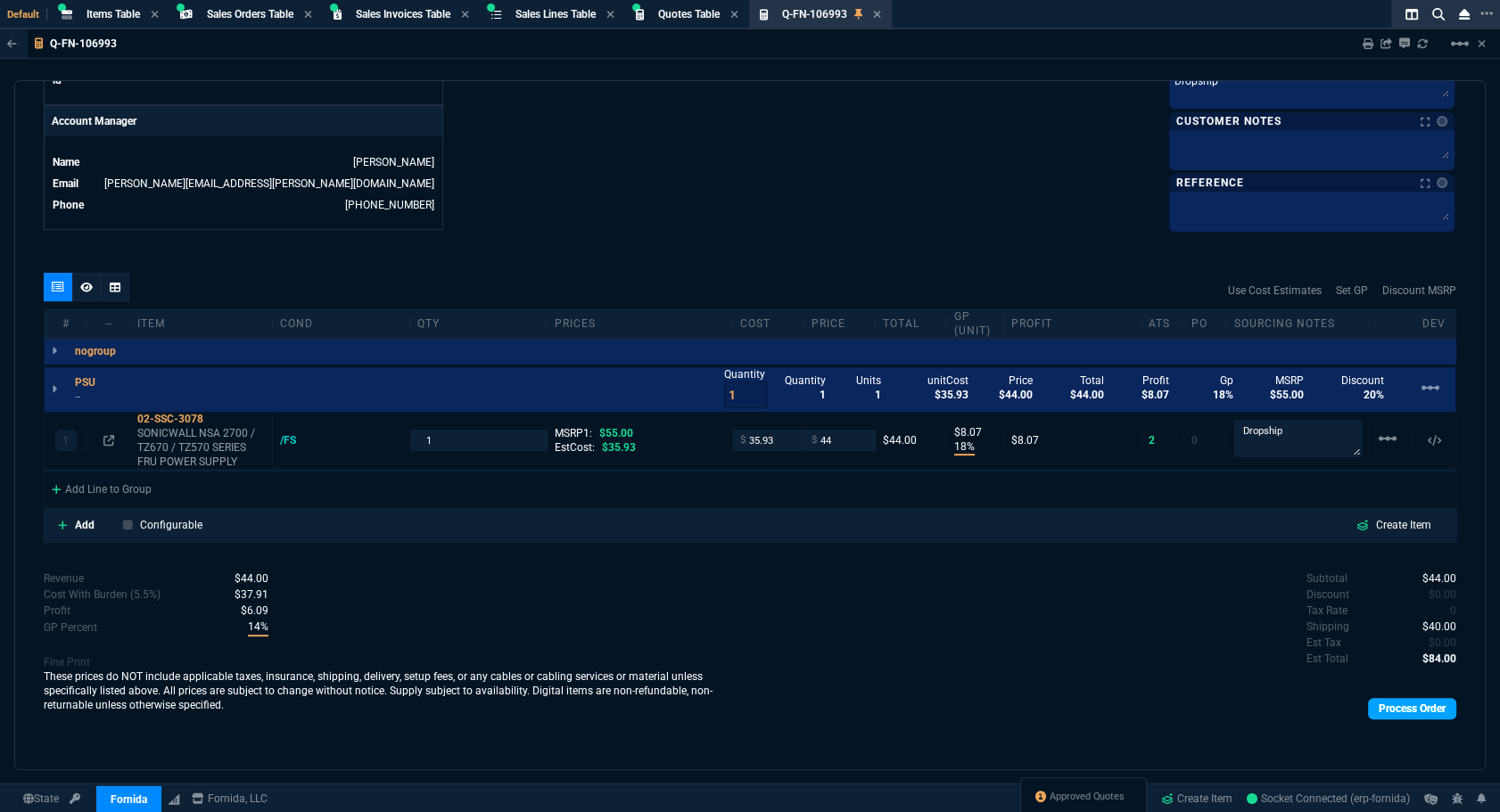
click at [1392, 701] on link "Process Order" at bounding box center [1412, 709] width 89 height 21
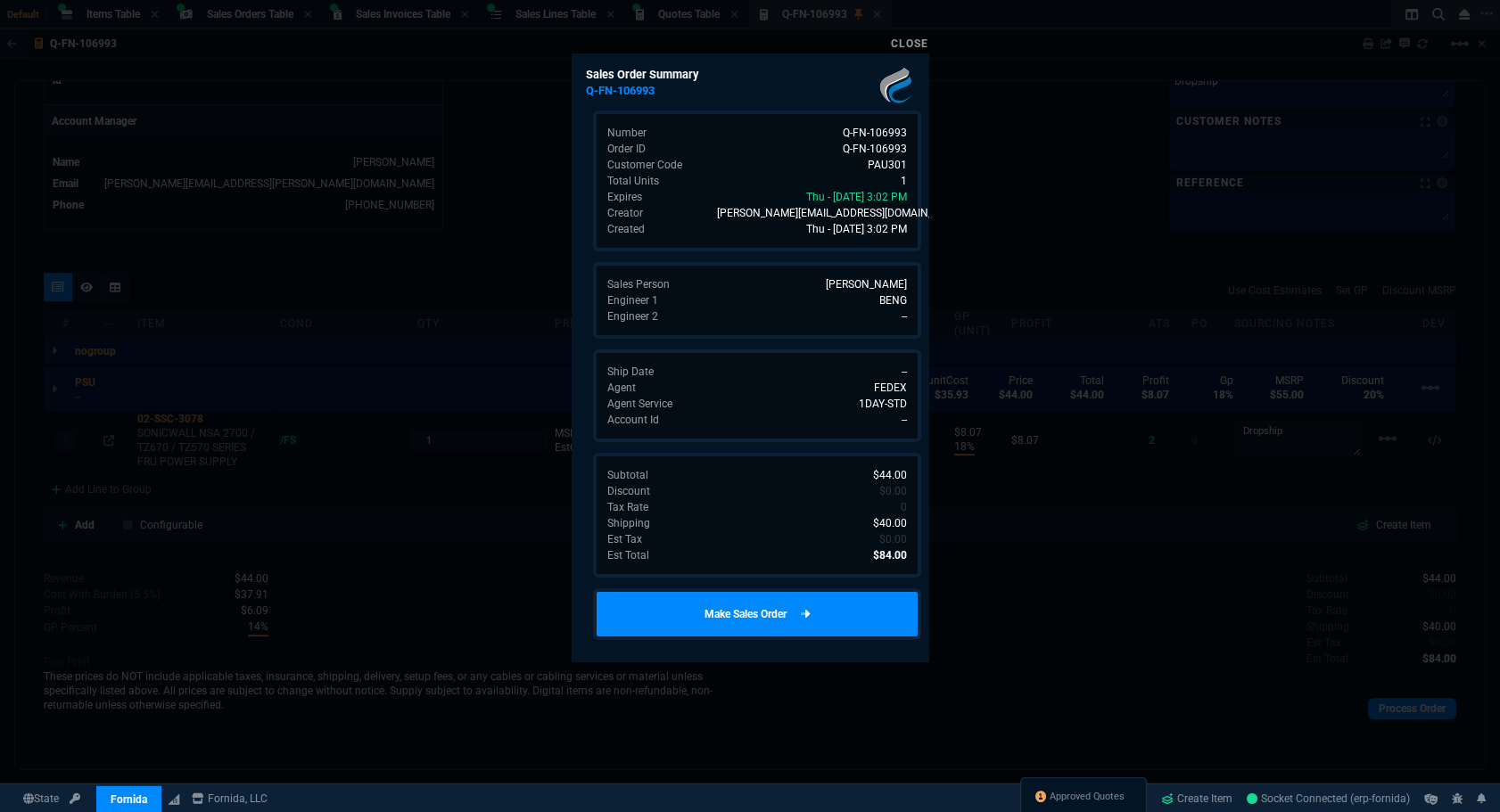
click at [729, 610] on link "Make Sales Order" at bounding box center [757, 614] width 329 height 52
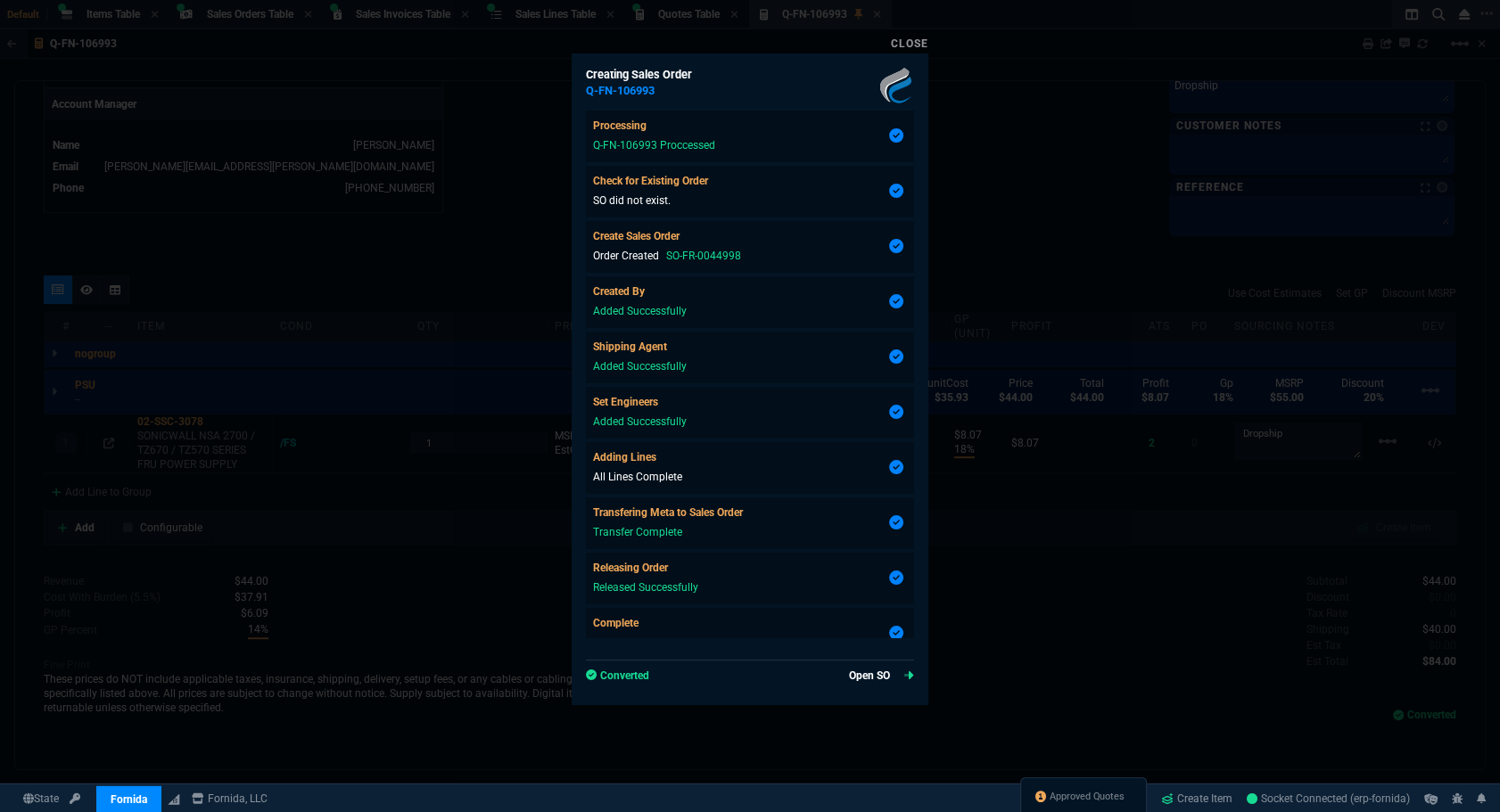
click at [874, 669] on link "Open SO" at bounding box center [882, 676] width 65 height 16
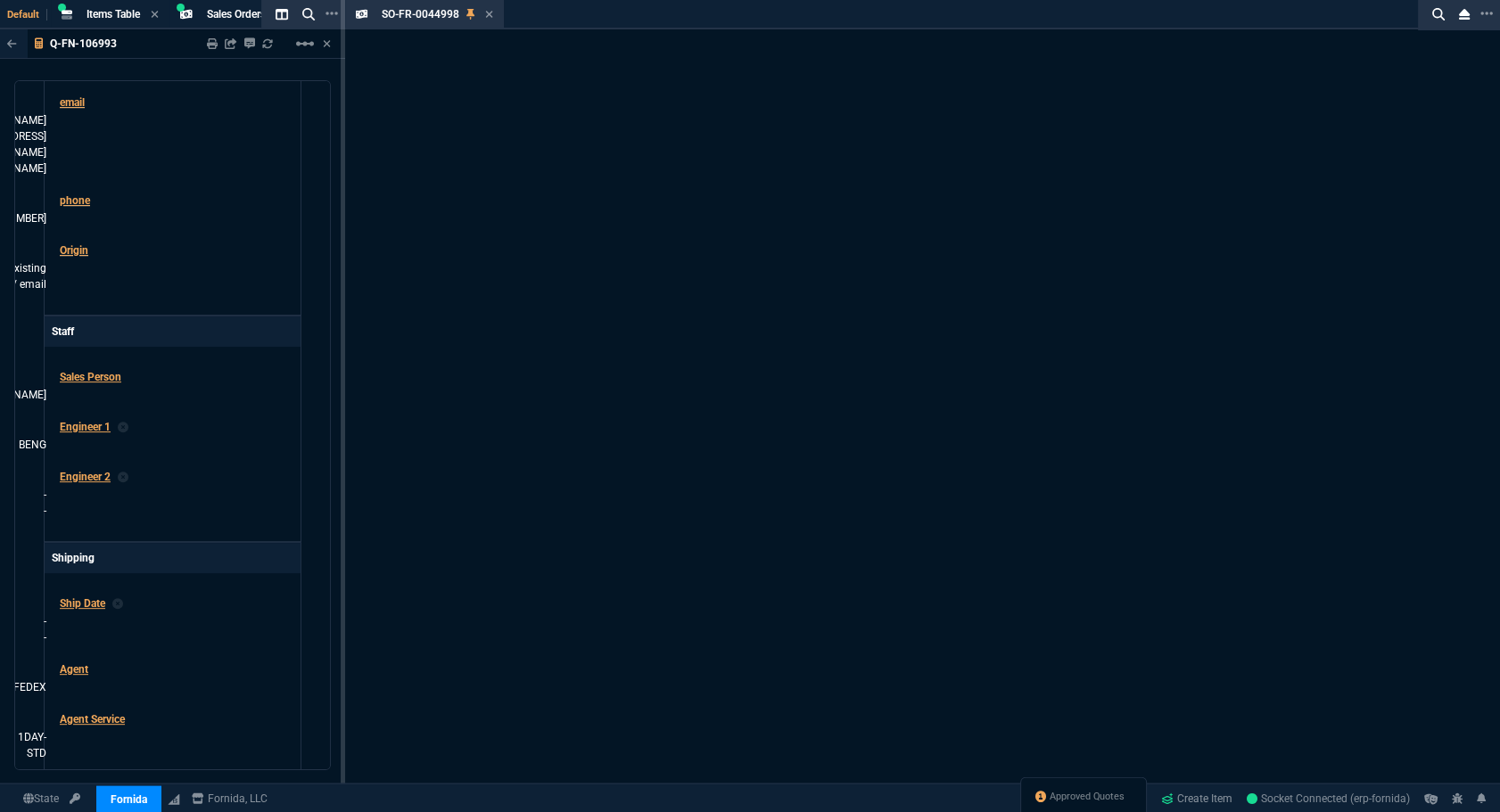
type input "18"
type input "8"
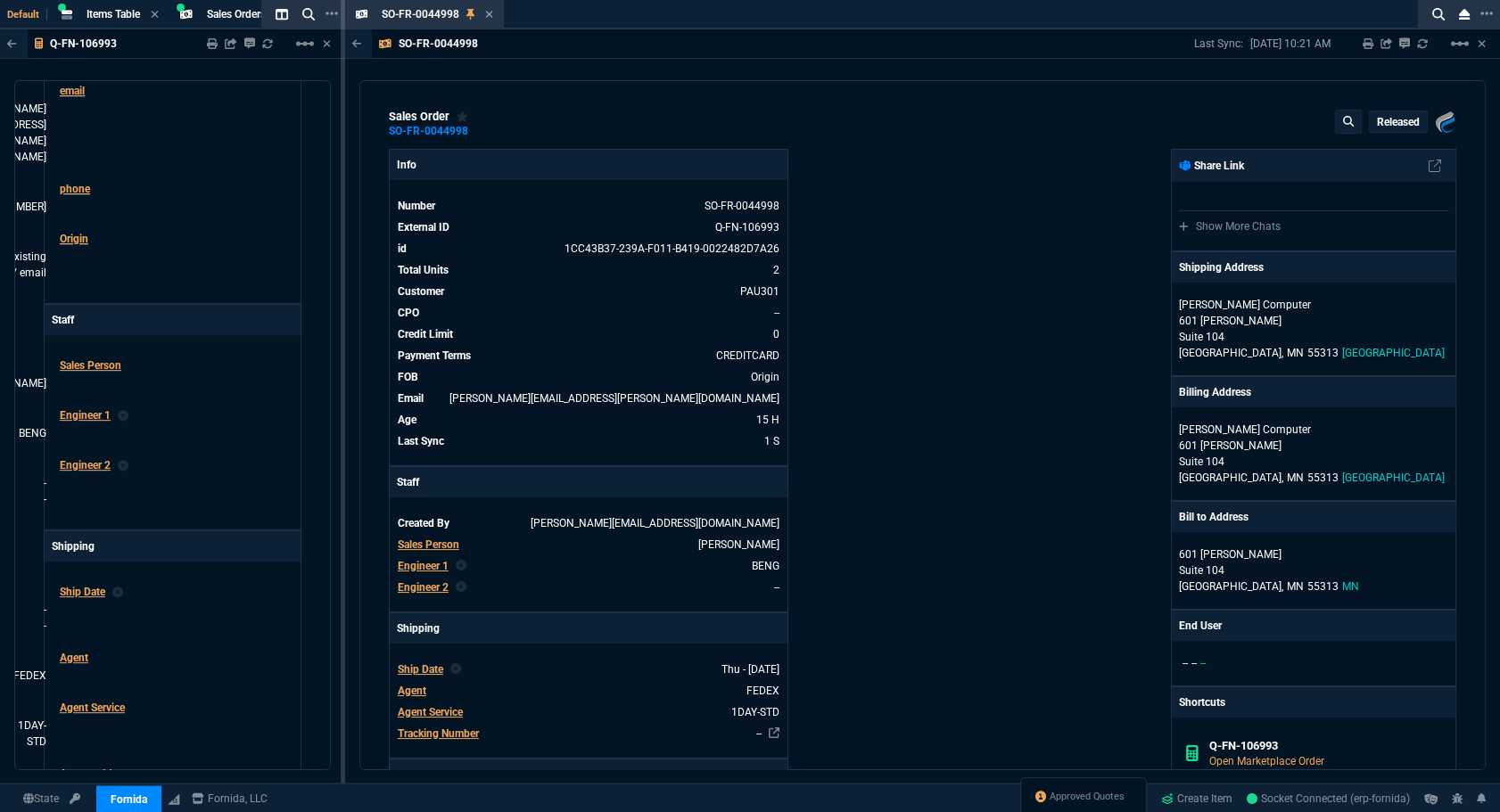
type input "20"
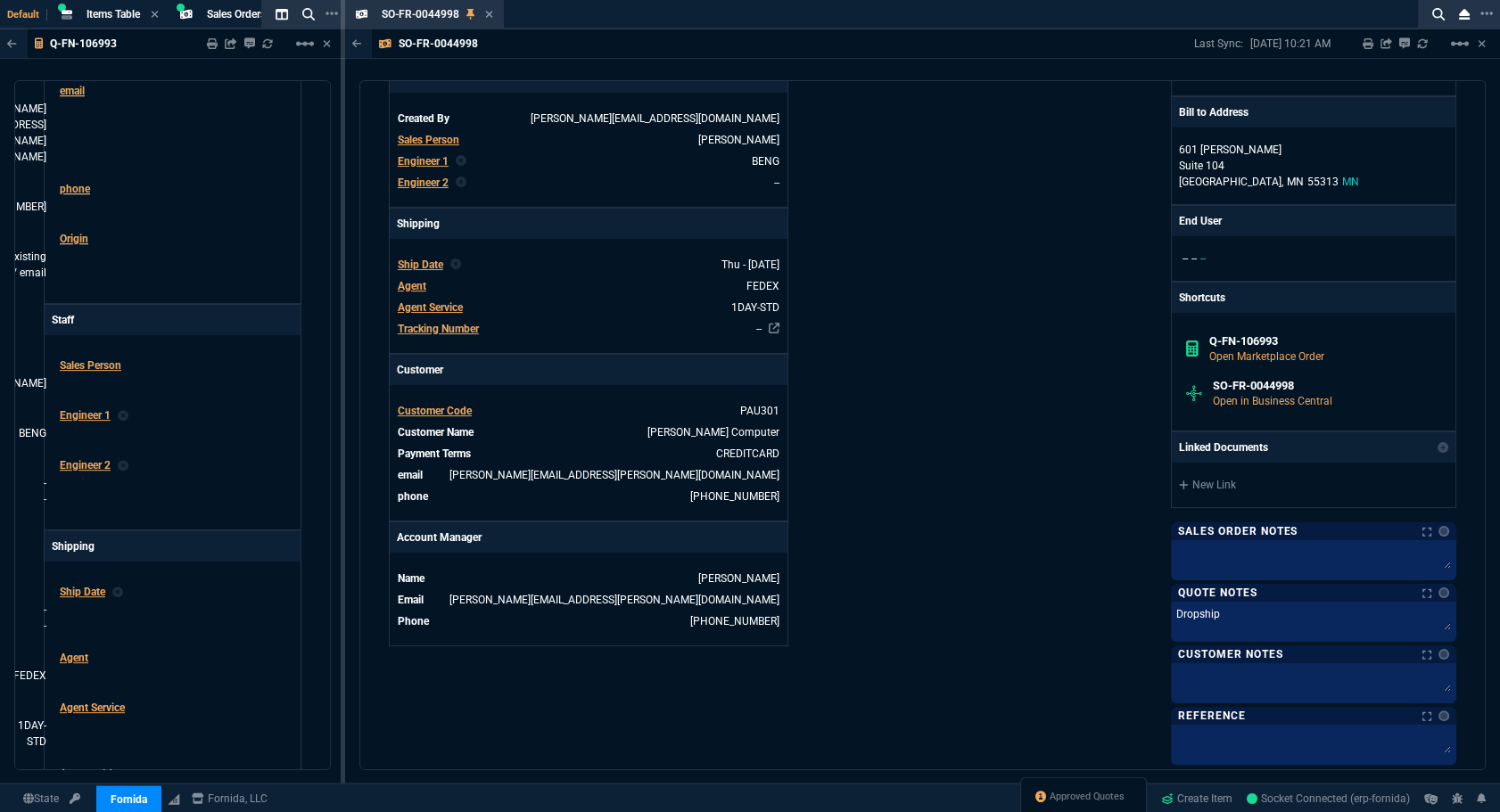
scroll to position [648, 0]
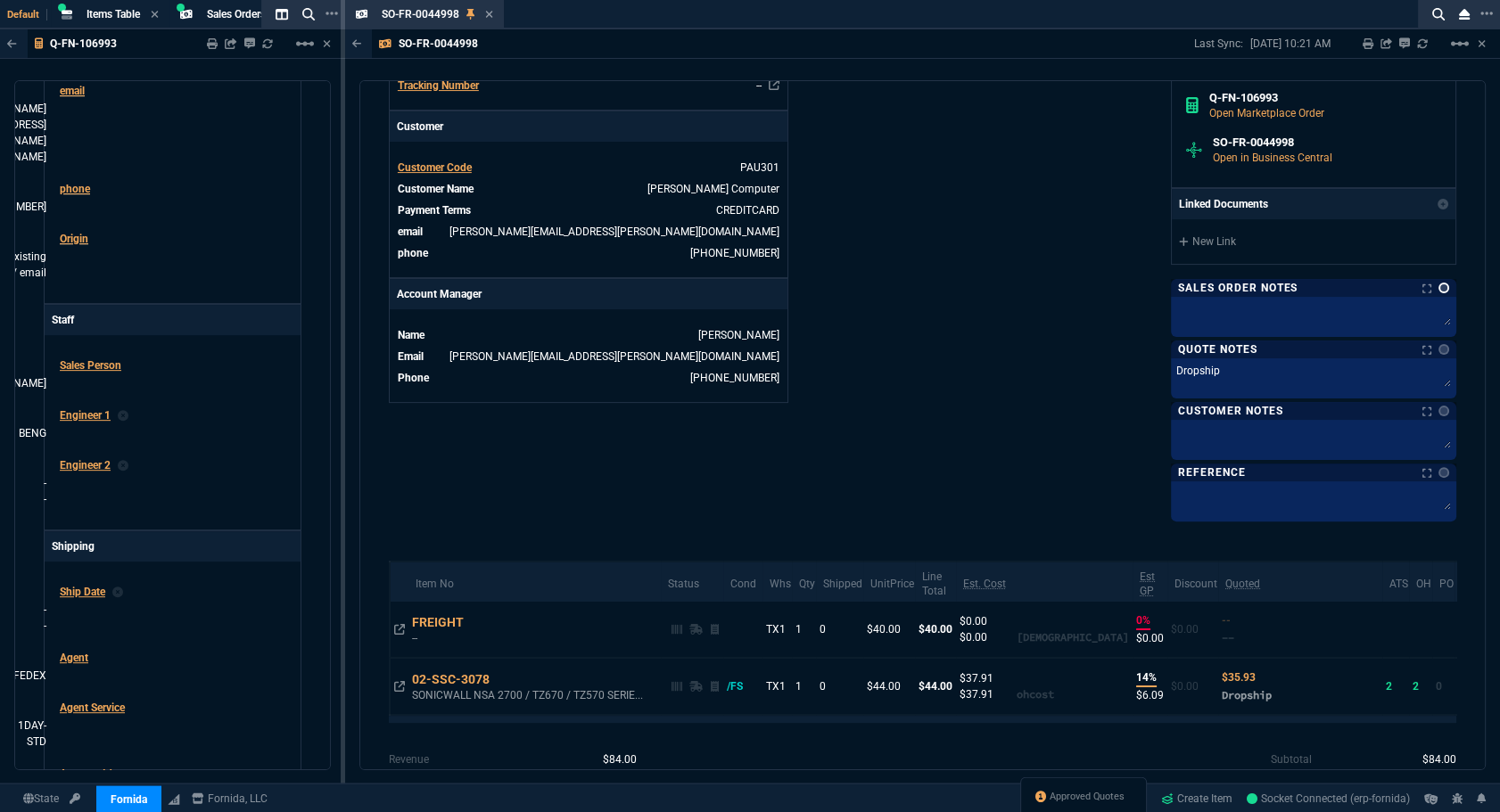
click at [1439, 283] on link at bounding box center [1443, 288] width 11 height 11
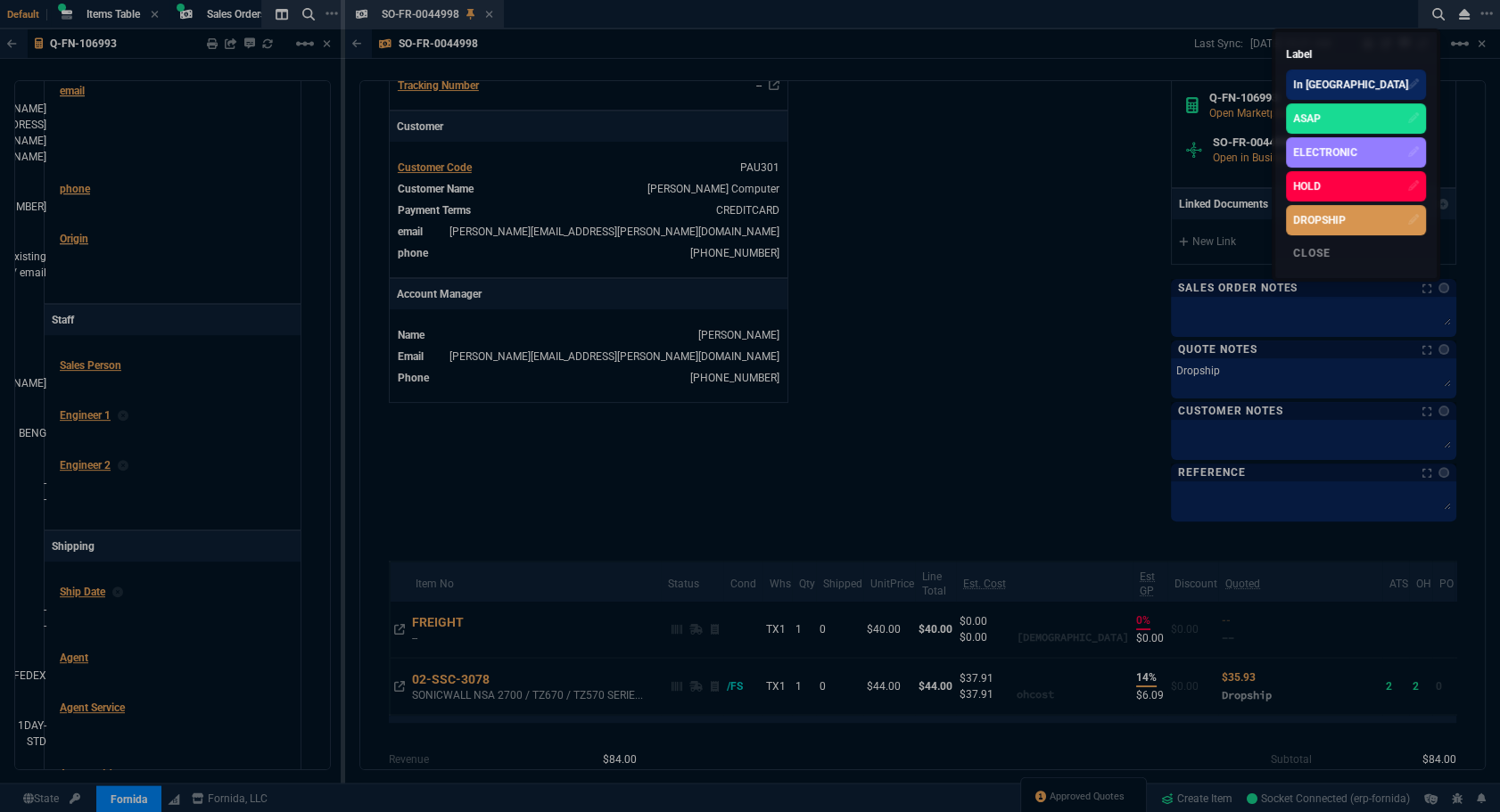
click at [1387, 233] on div "DROPSHIP" at bounding box center [1357, 219] width 140 height 30
click at [1250, 330] on div at bounding box center [750, 406] width 1500 height 812
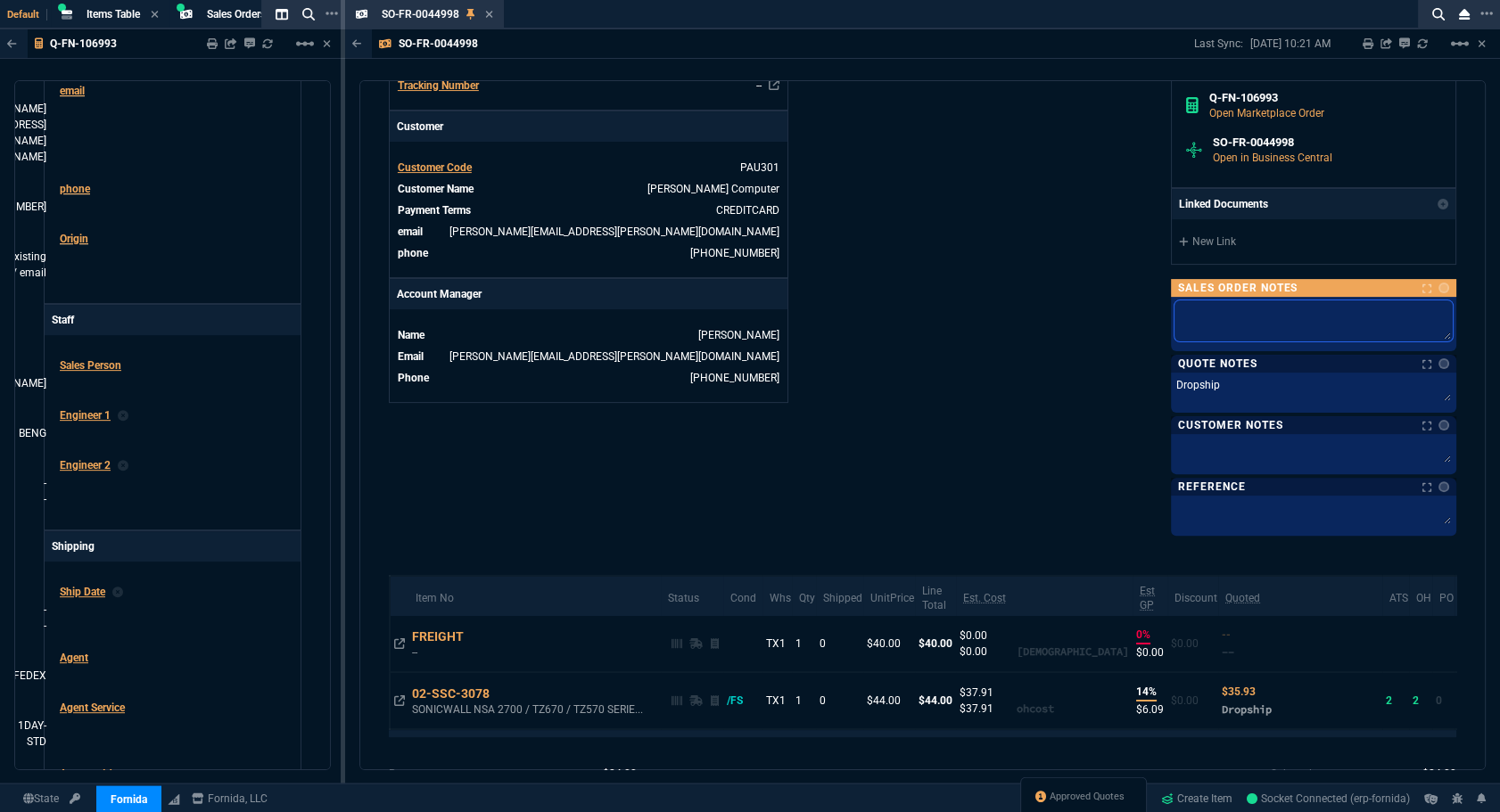
click at [1232, 308] on textarea at bounding box center [1314, 321] width 278 height 41
type textarea "D"
type textarea "DR"
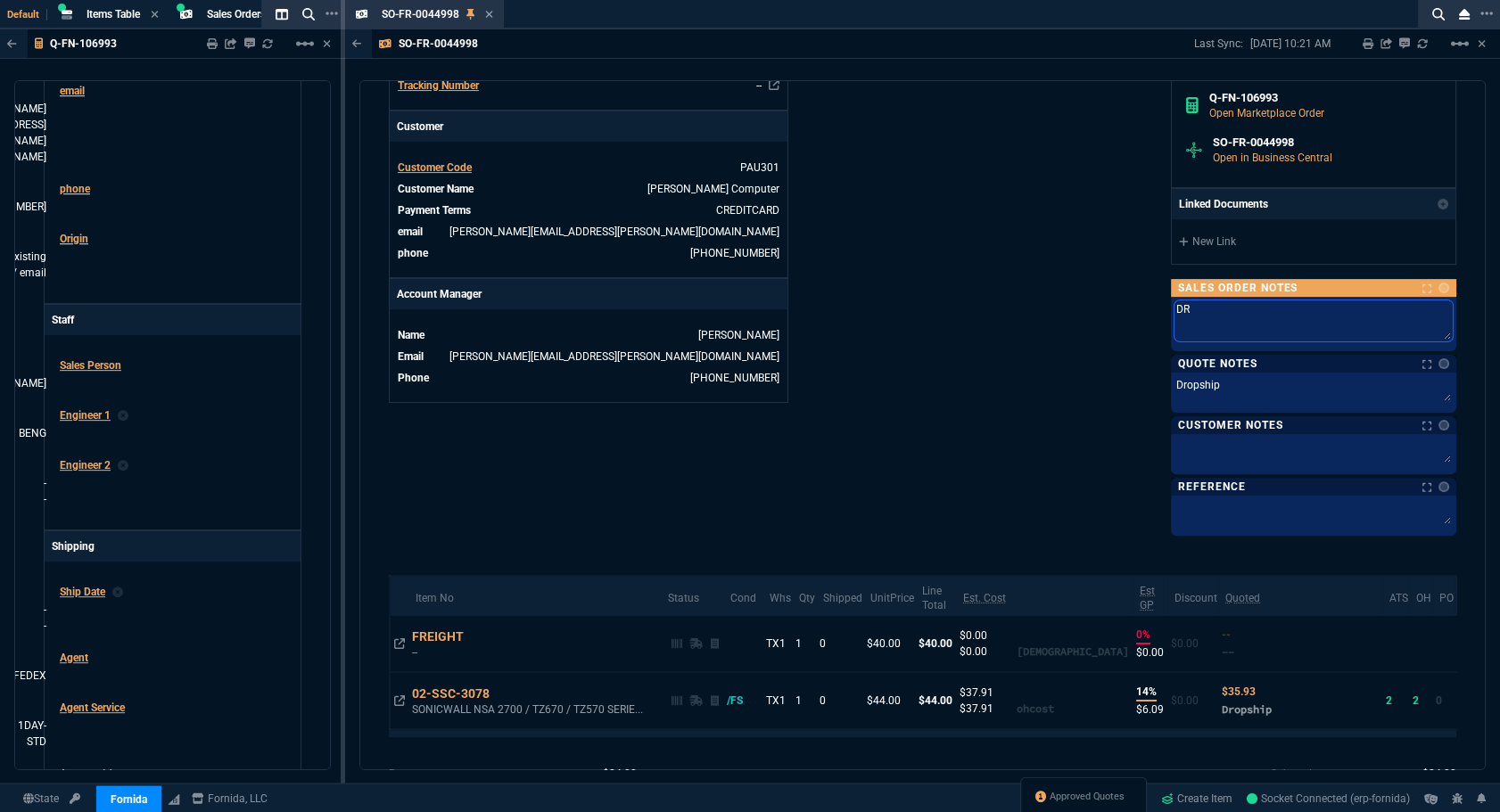
type textarea "DRO"
type textarea "DROP"
type textarea "DROPS"
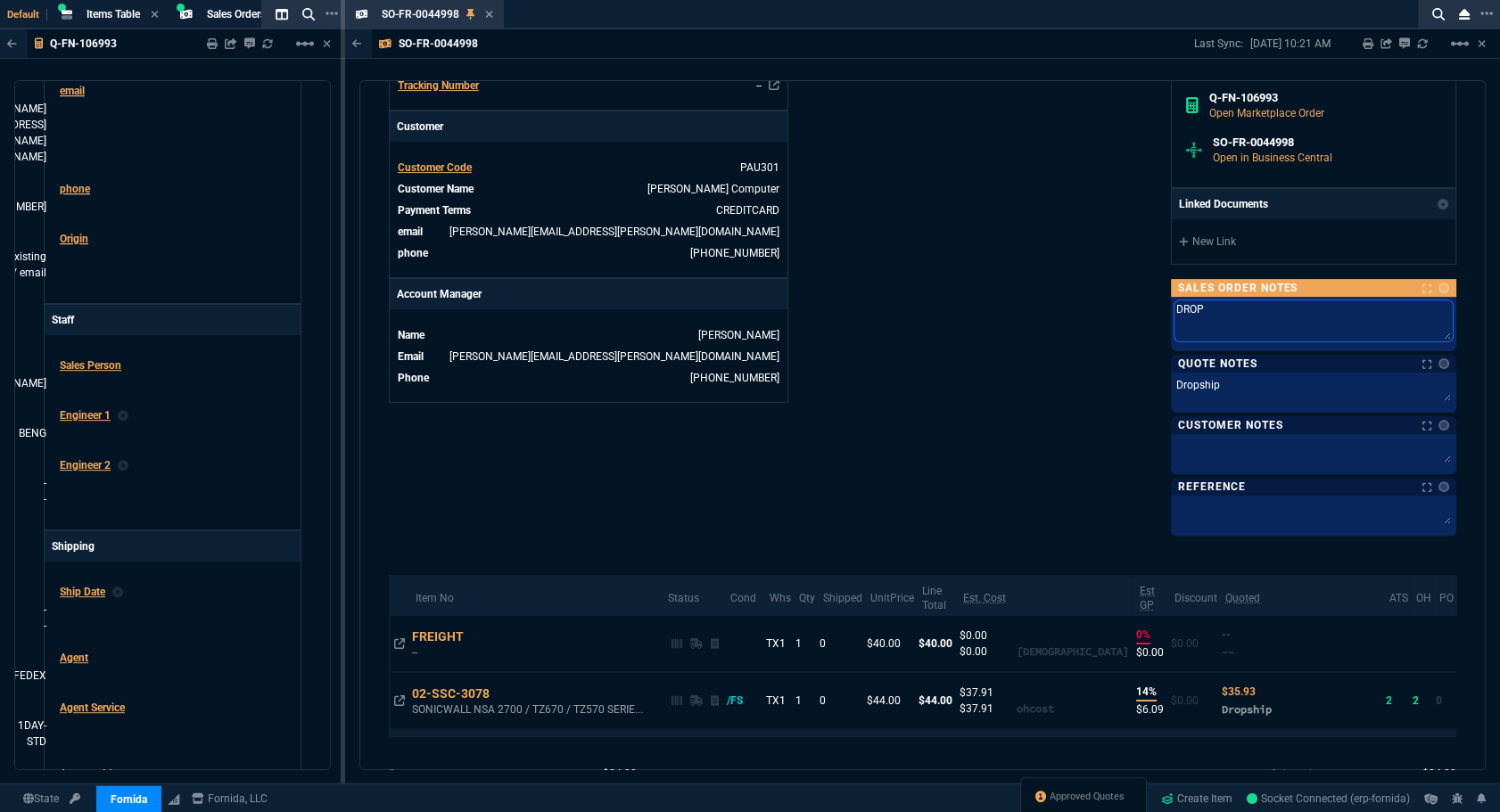
type textarea "DROPS"
type textarea "DROPSH"
type textarea "DROPSHI"
type textarea "DROPSHIP"
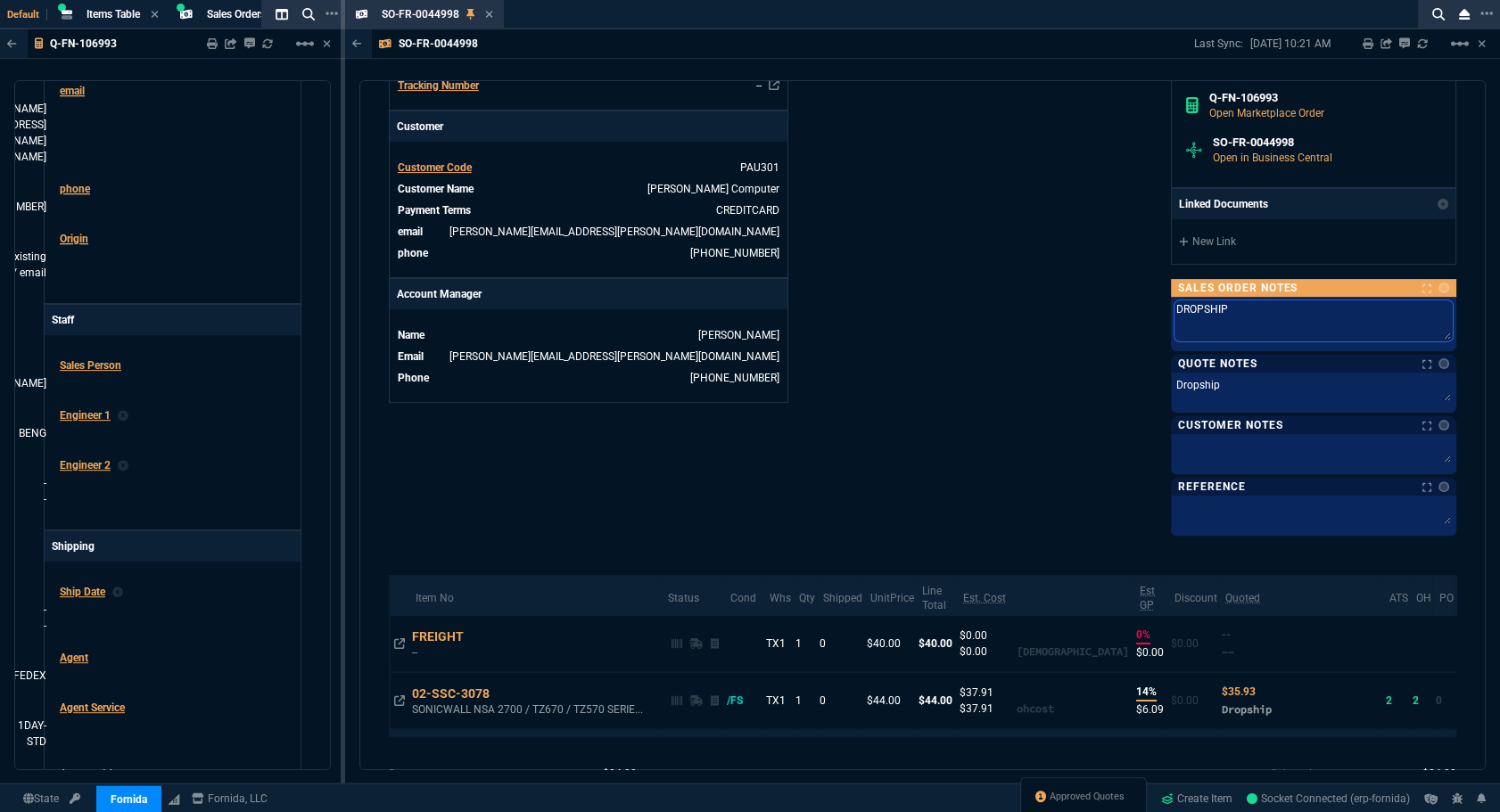
type textarea "DROPSHIP"
click at [1017, 283] on div "Fornida, LLC 2609 Technology Dr Suite 300 Plano, TX 75074 Share Link Show More …" at bounding box center [1190, 17] width 534 height 1031
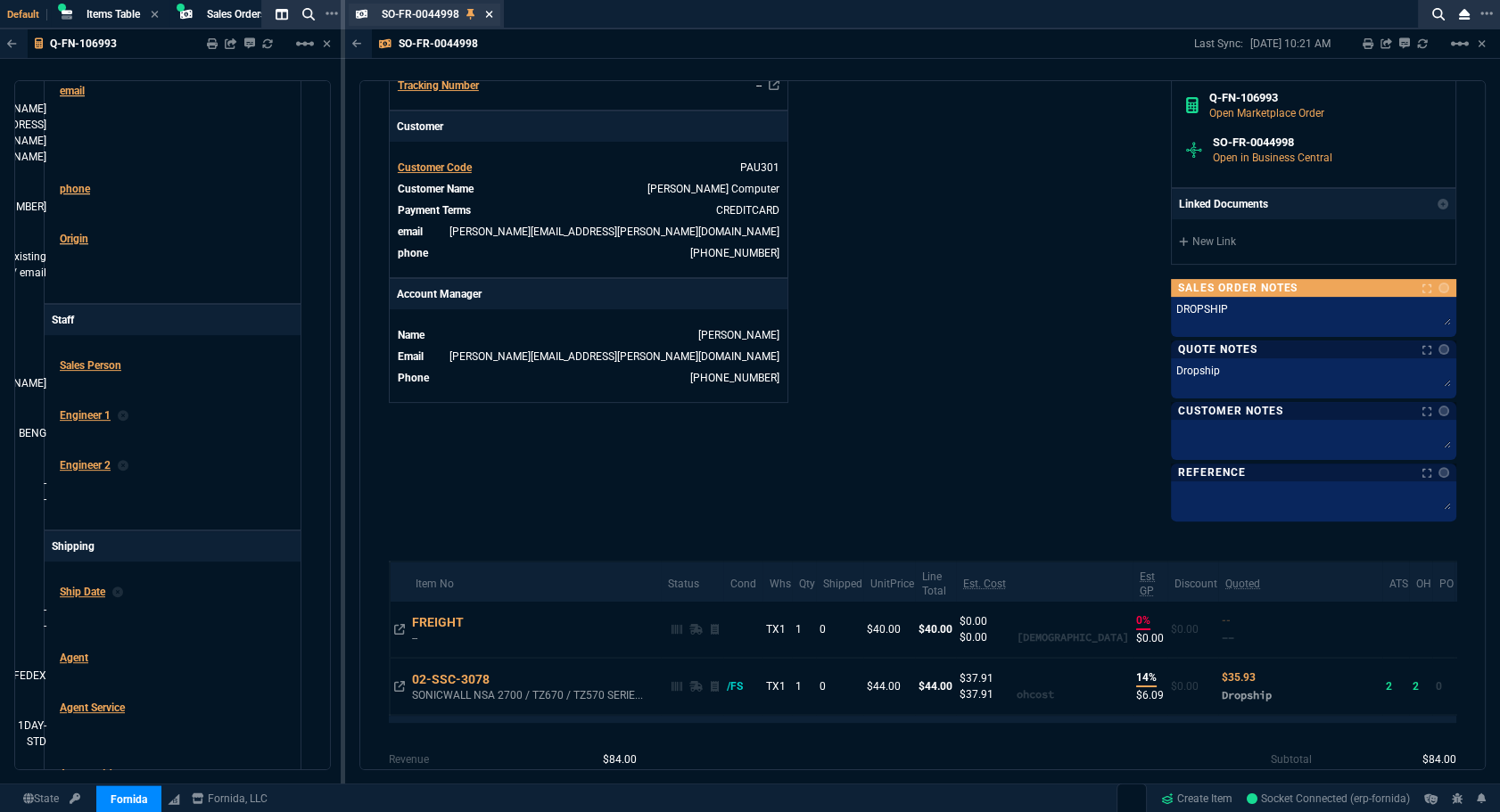
click at [489, 17] on icon at bounding box center [490, 14] width 8 height 11
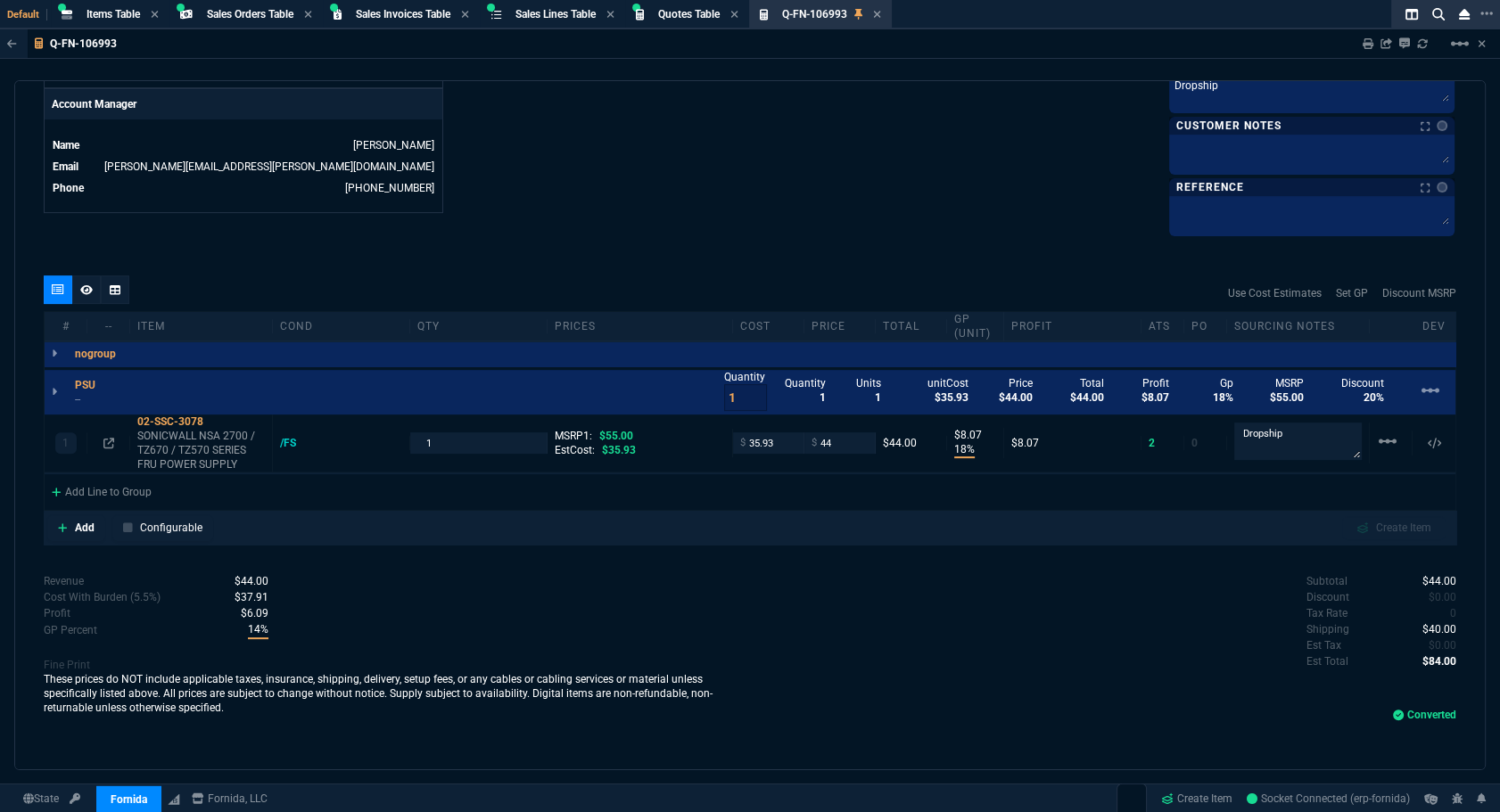
scroll to position [827, 0]
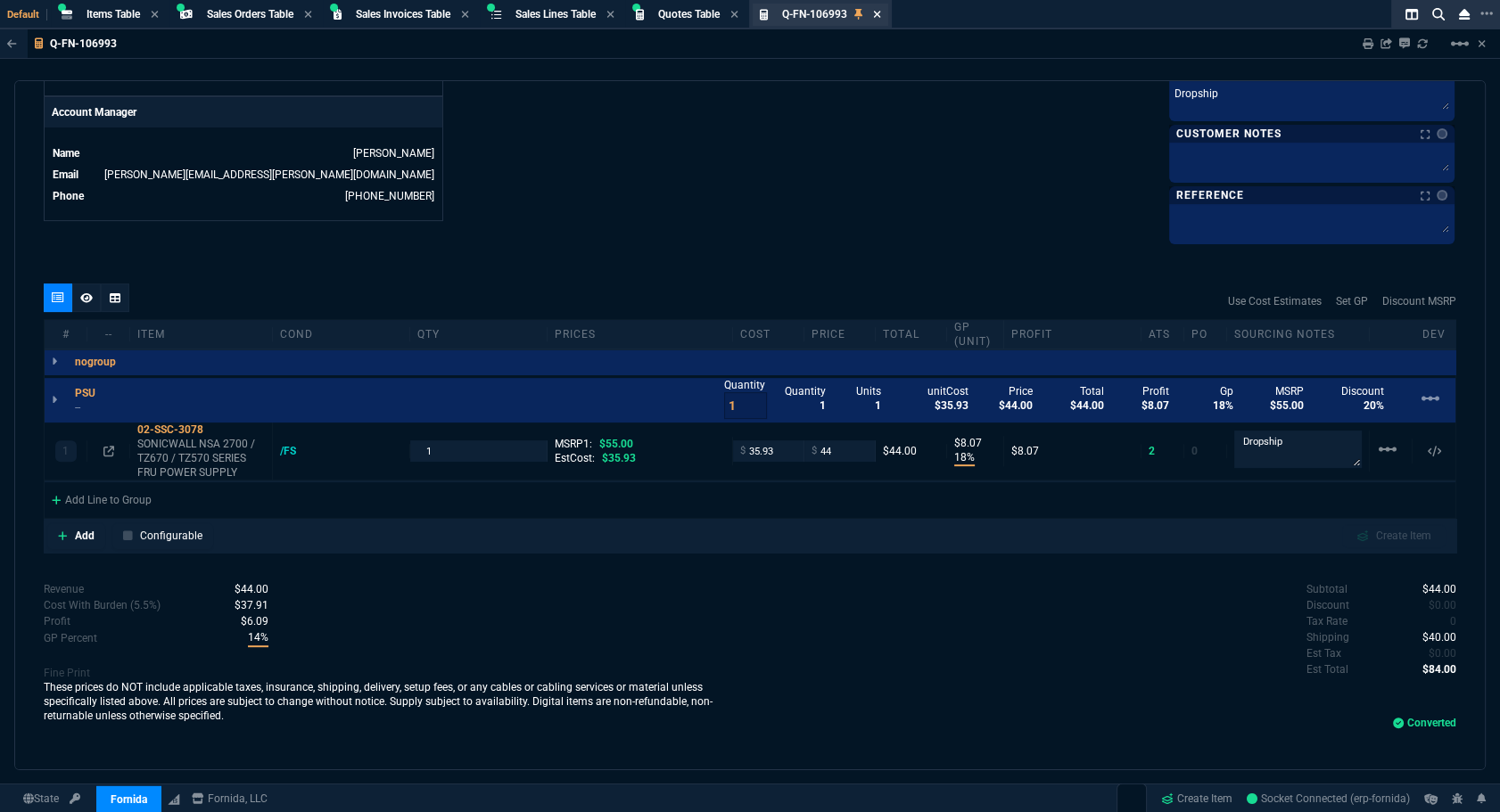
click at [881, 16] on icon at bounding box center [876, 14] width 7 height 7
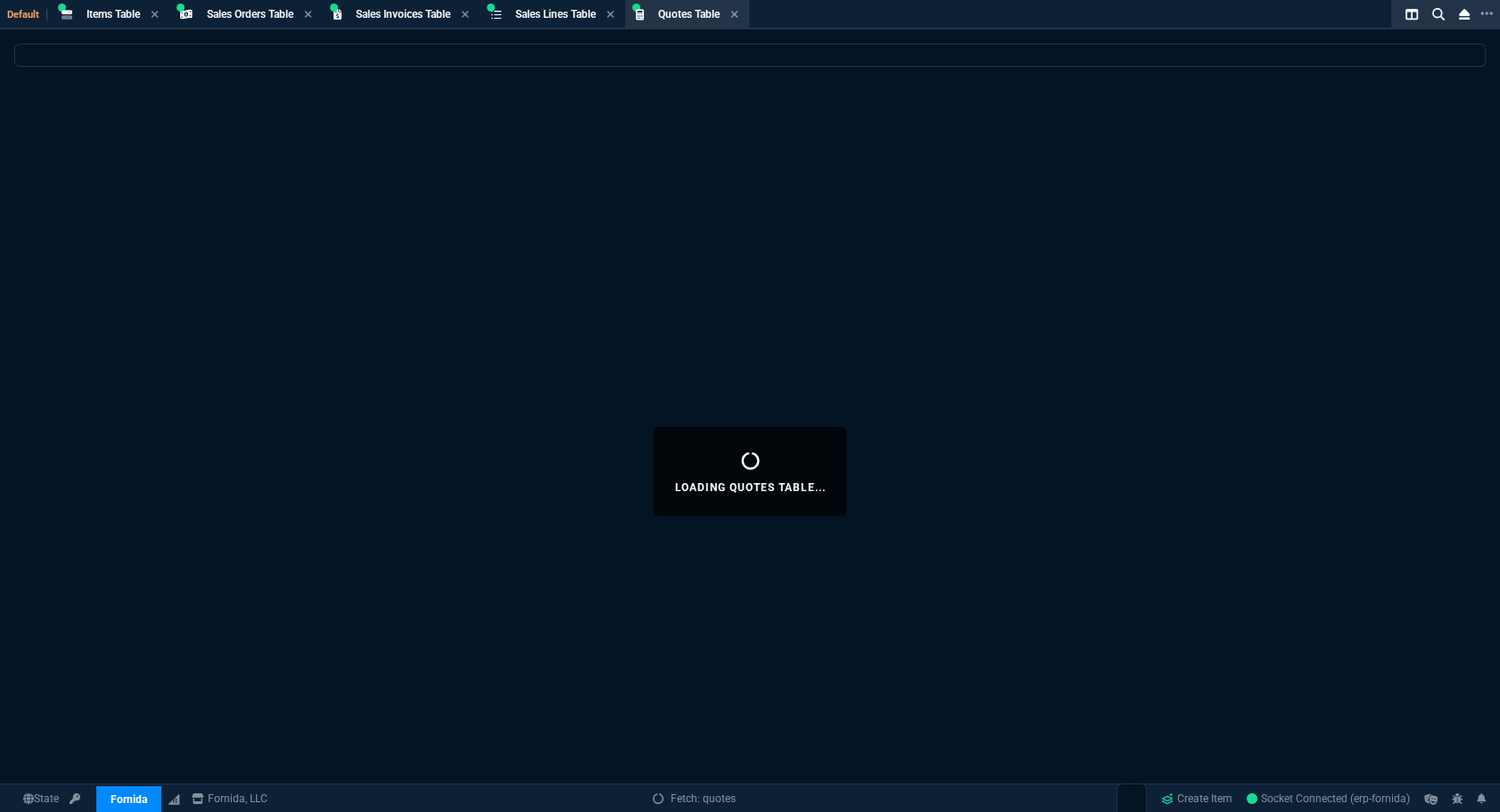
select select
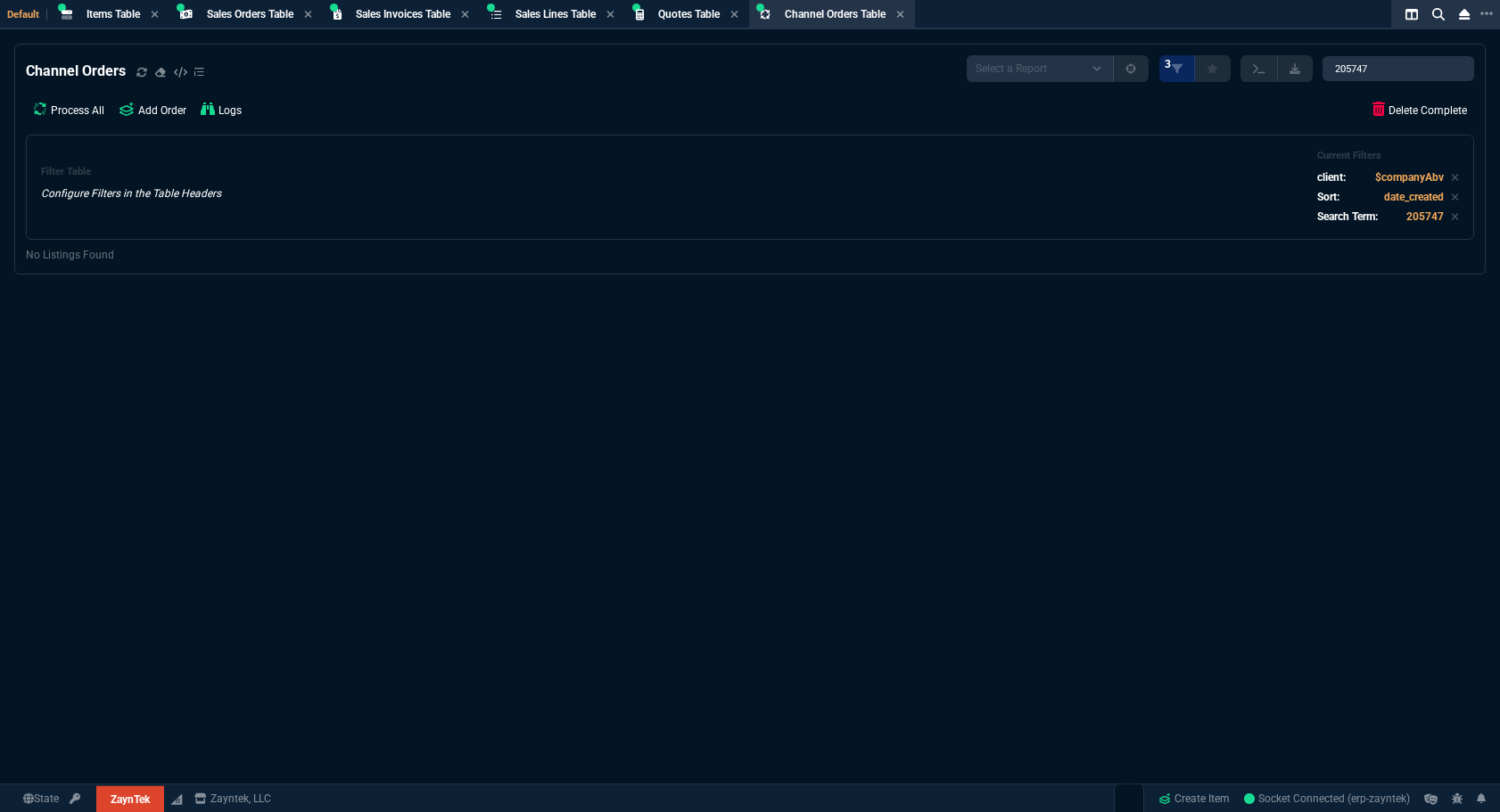
select select "4: SHAD"
